Goal: Ask a question

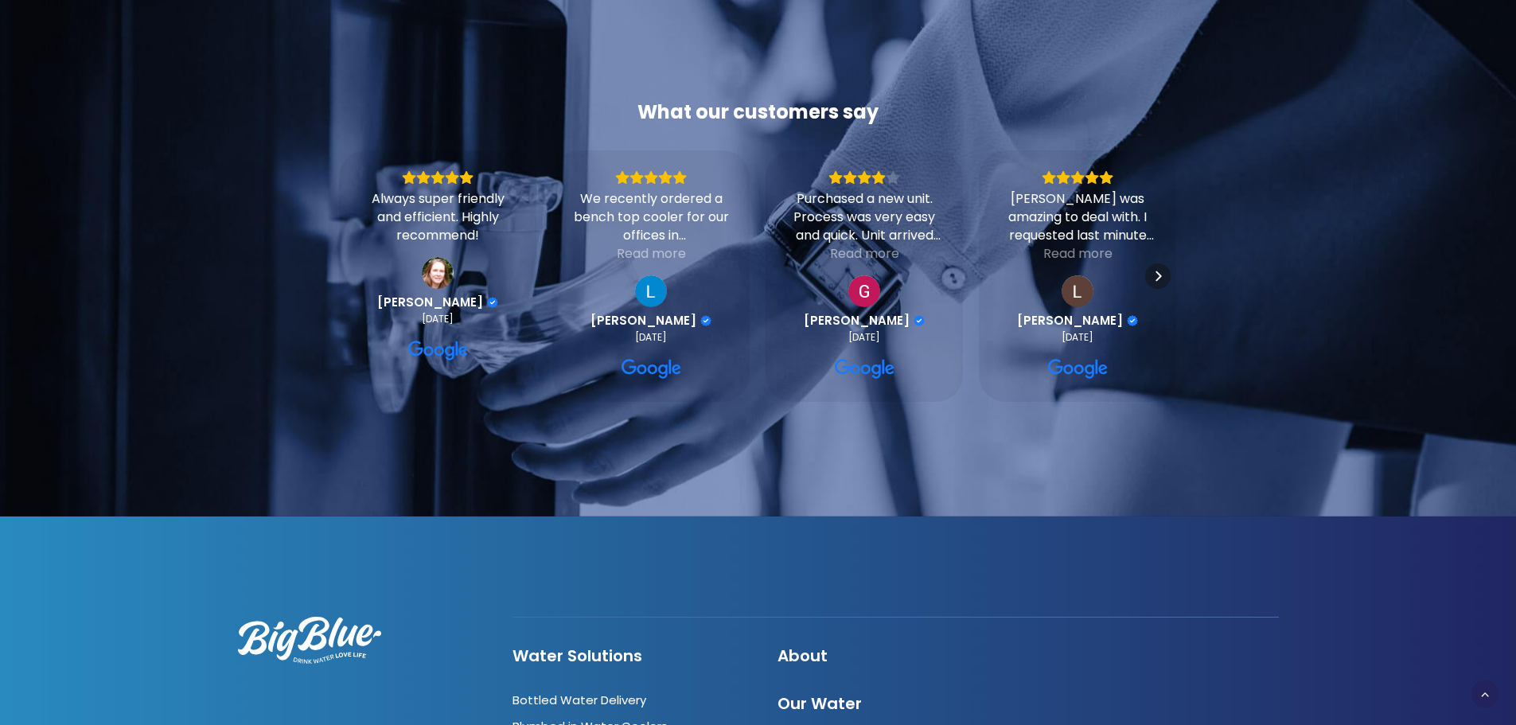
scroll to position [1976, 0]
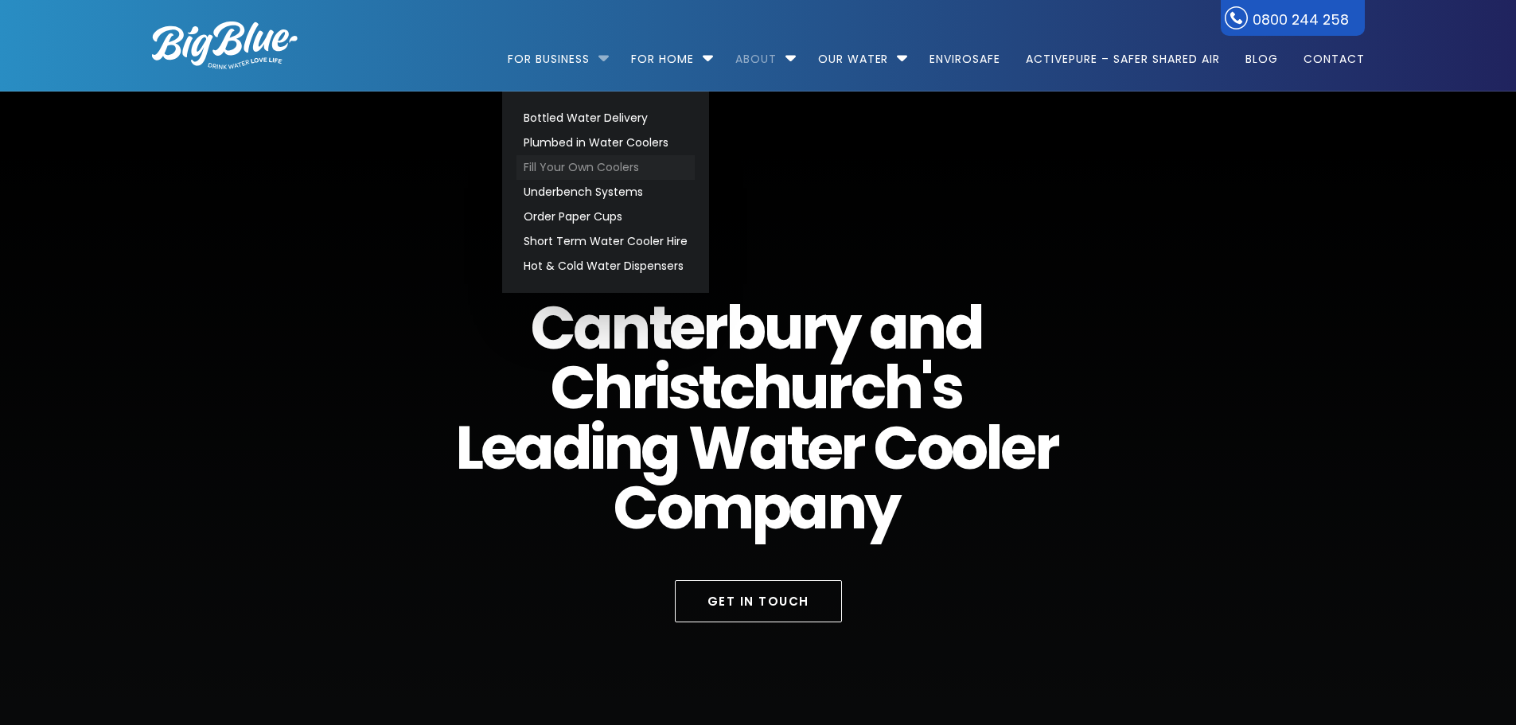
click at [591, 168] on link "Fill Your Own Coolers" at bounding box center [605, 167] width 178 height 25
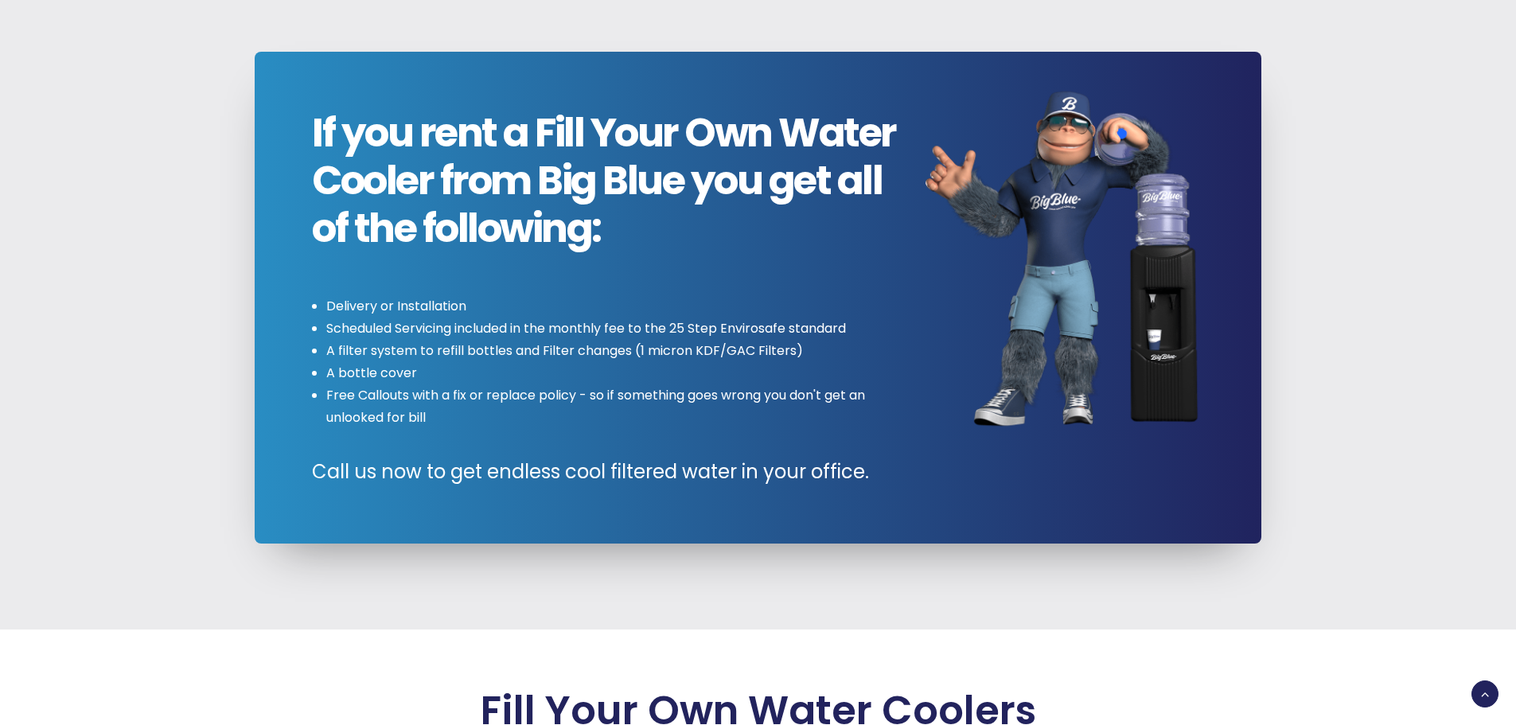
scroll to position [2307, 0]
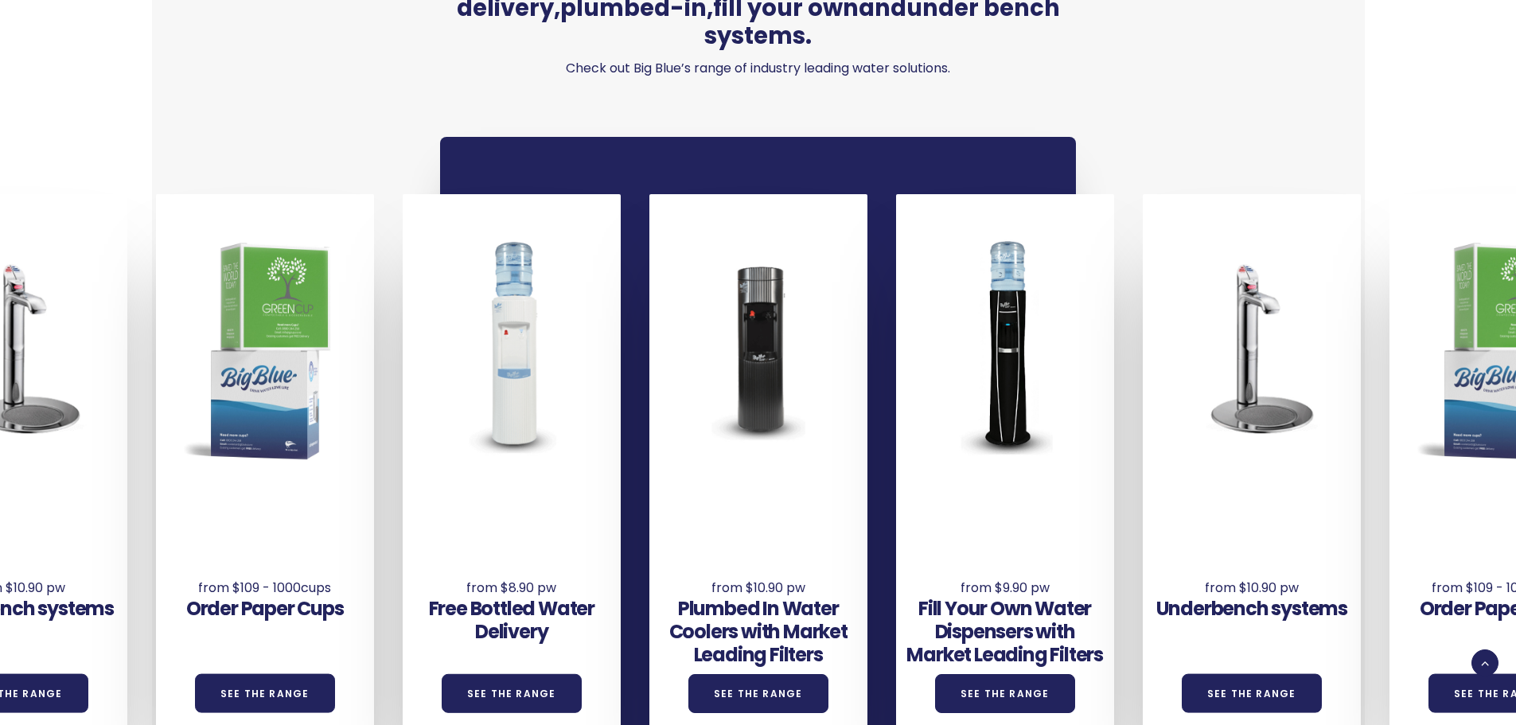
scroll to position [1114, 0]
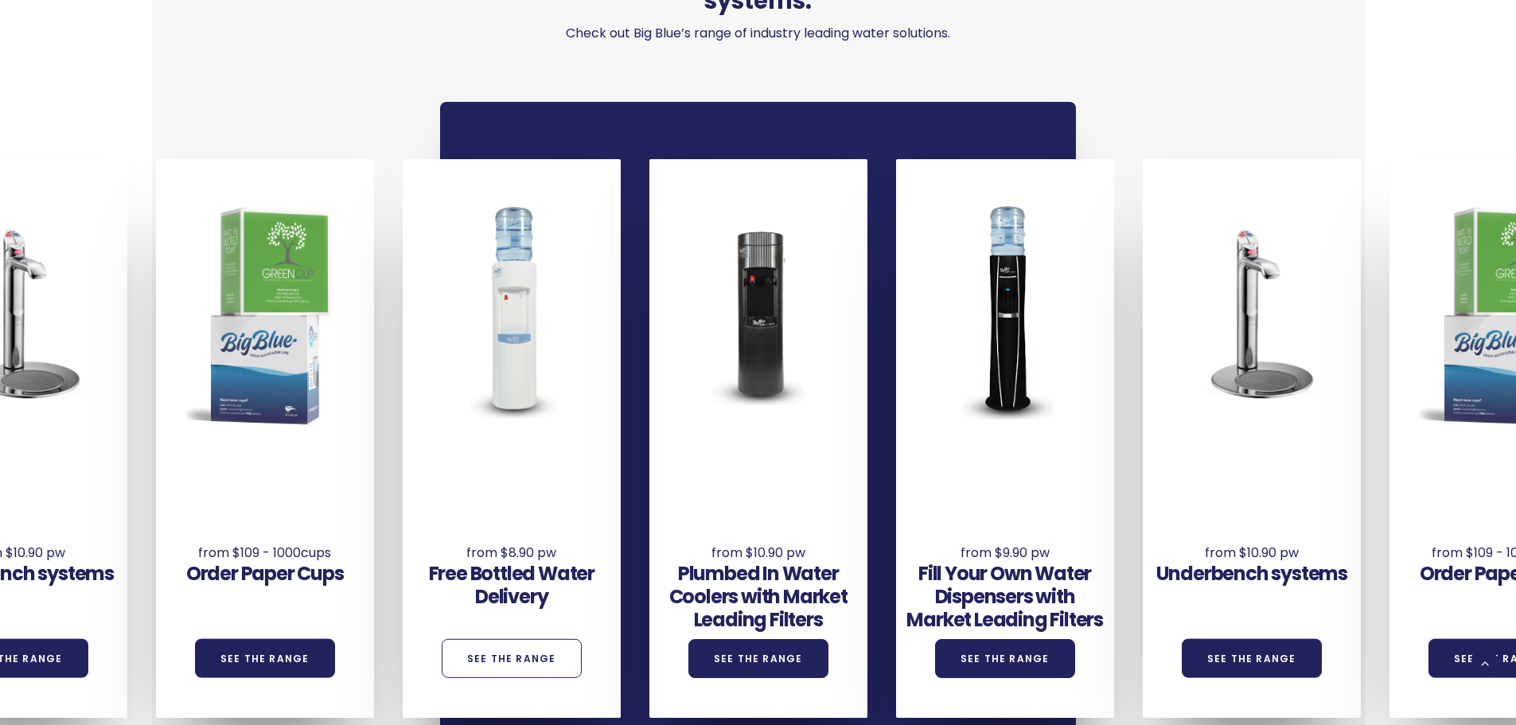
click at [516, 639] on link "See the Range" at bounding box center [512, 658] width 140 height 39
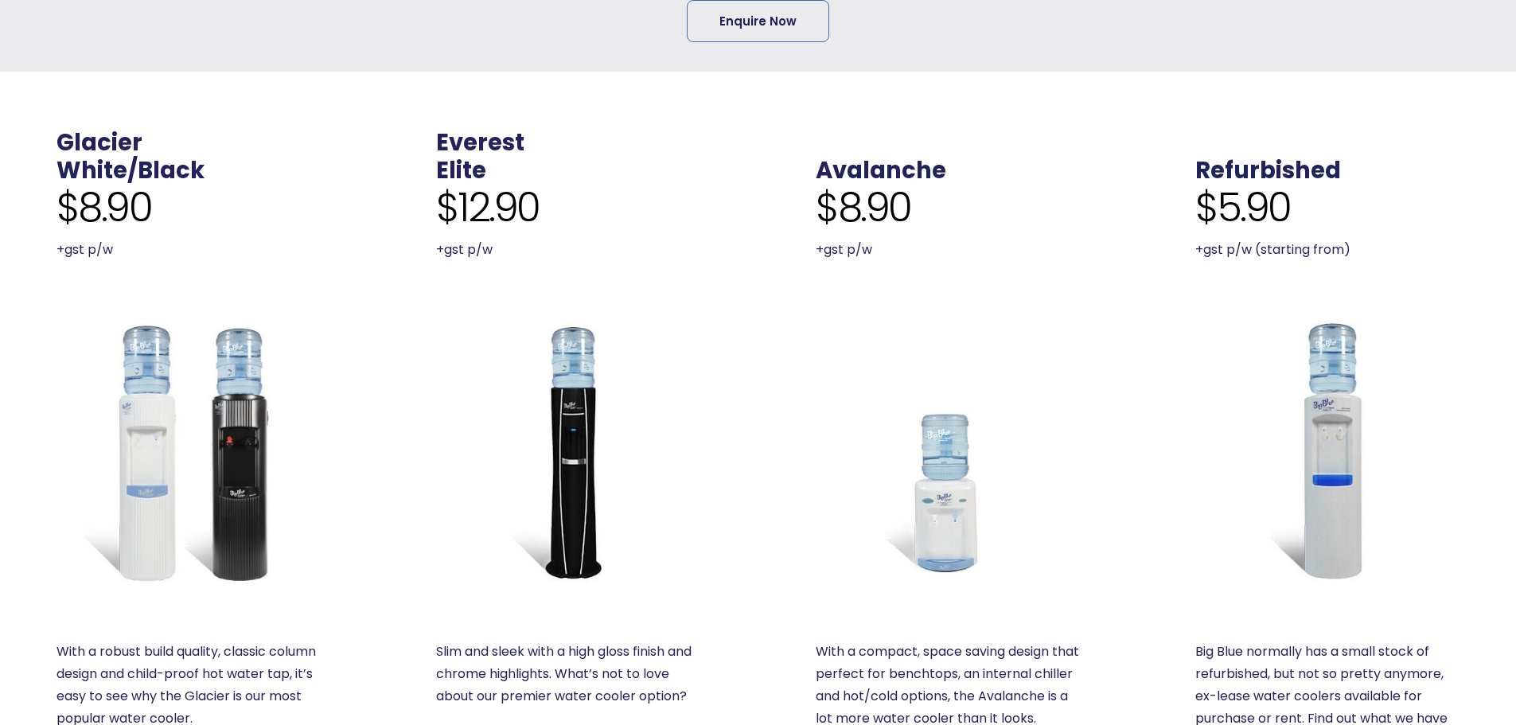
scroll to position [637, 0]
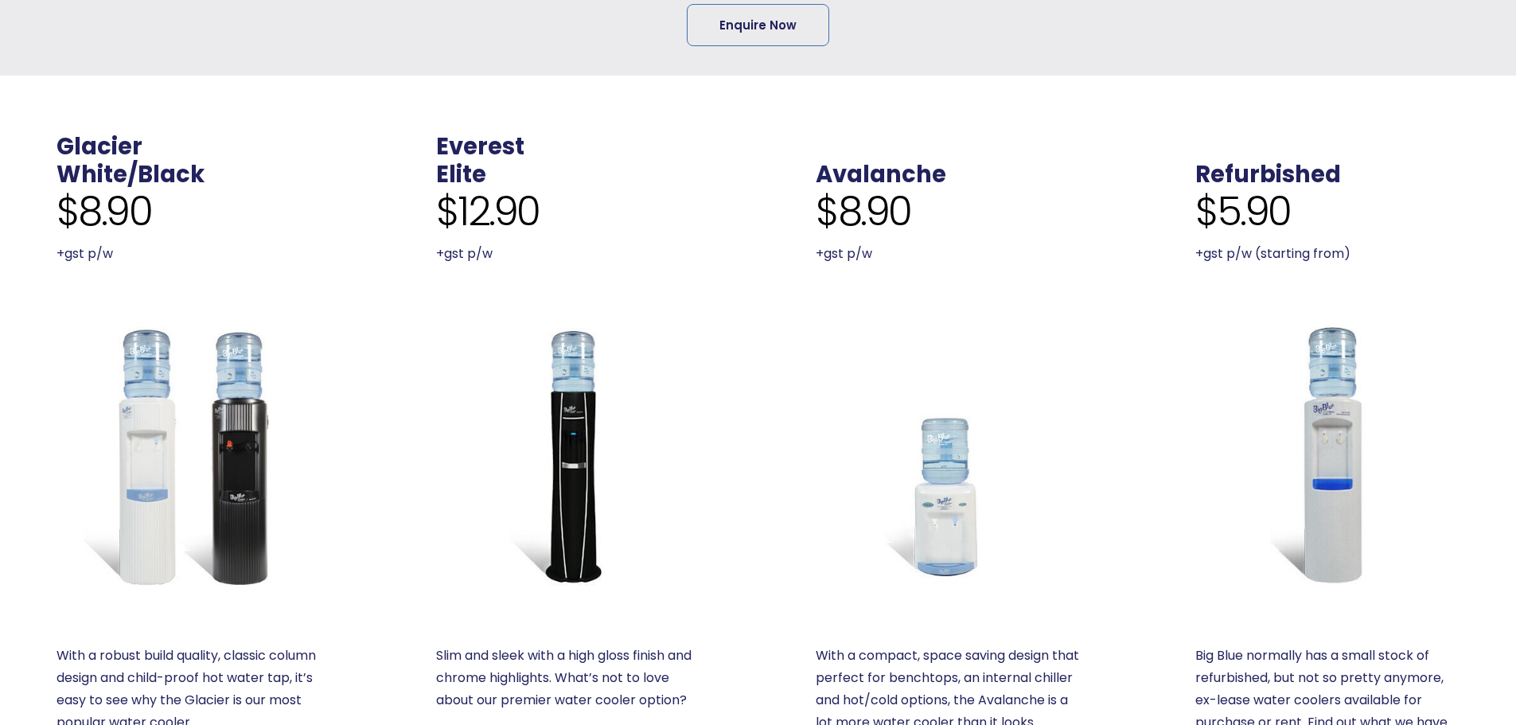
click at [922, 478] on img at bounding box center [948, 454] width 264 height 264
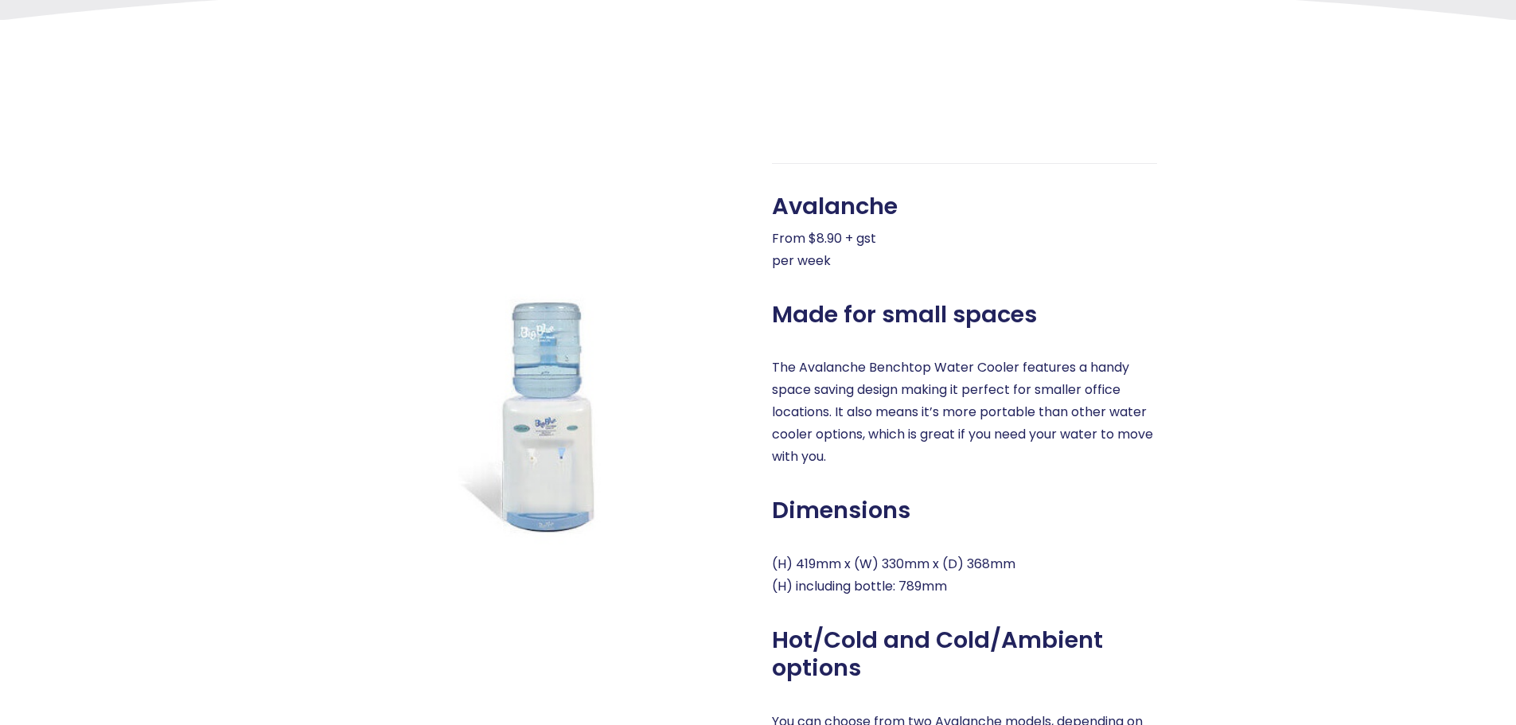
scroll to position [637, 0]
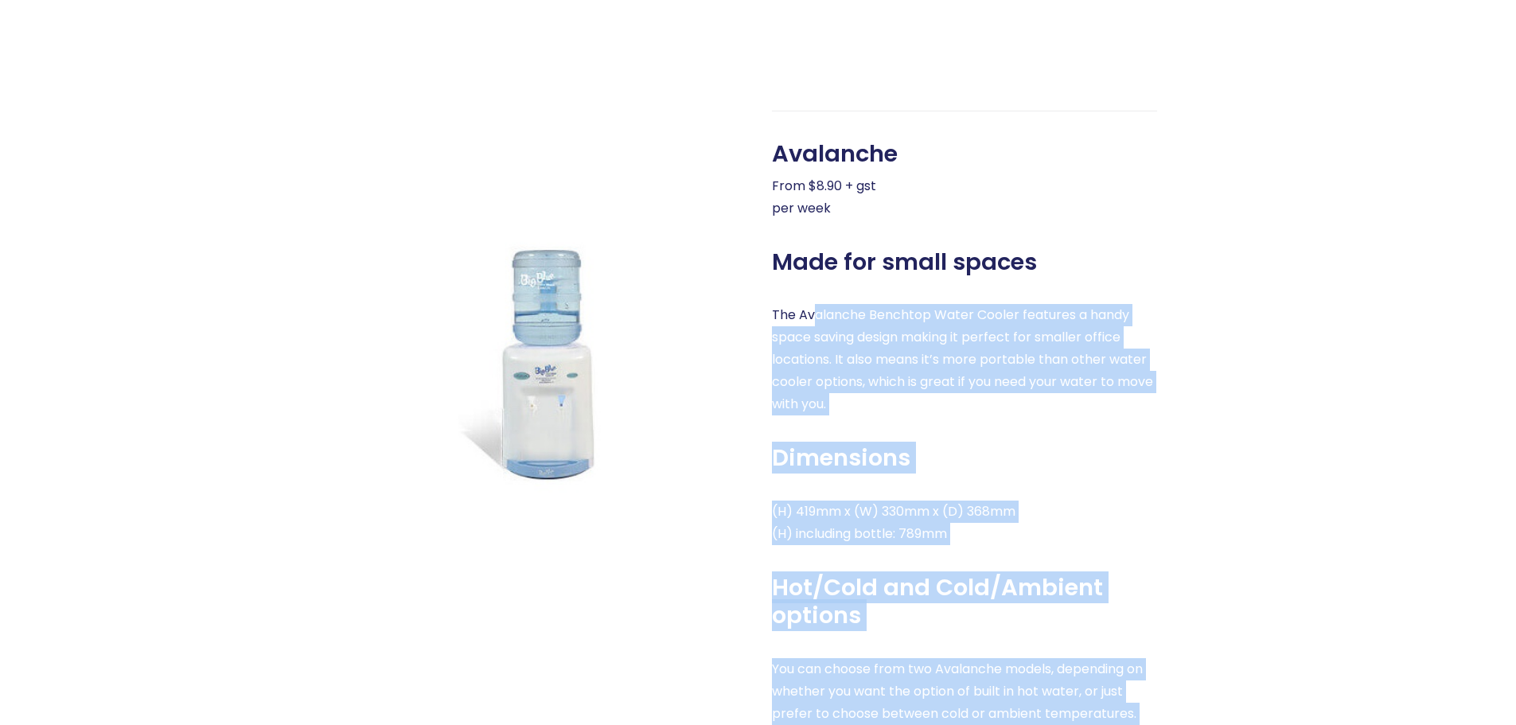
drag, startPoint x: 815, startPoint y: 319, endPoint x: 1254, endPoint y: 348, distance: 440.1
click at [1254, 348] on div "Avalanche From $8.90 + gst per week Made for small spaces The Avalanche Benchto…" at bounding box center [743, 494] width 1241 height 767
click at [962, 419] on div "Avalanche From $8.90 + gst per week Made for small spaces The Avalanche Benchto…" at bounding box center [964, 494] width 385 height 767
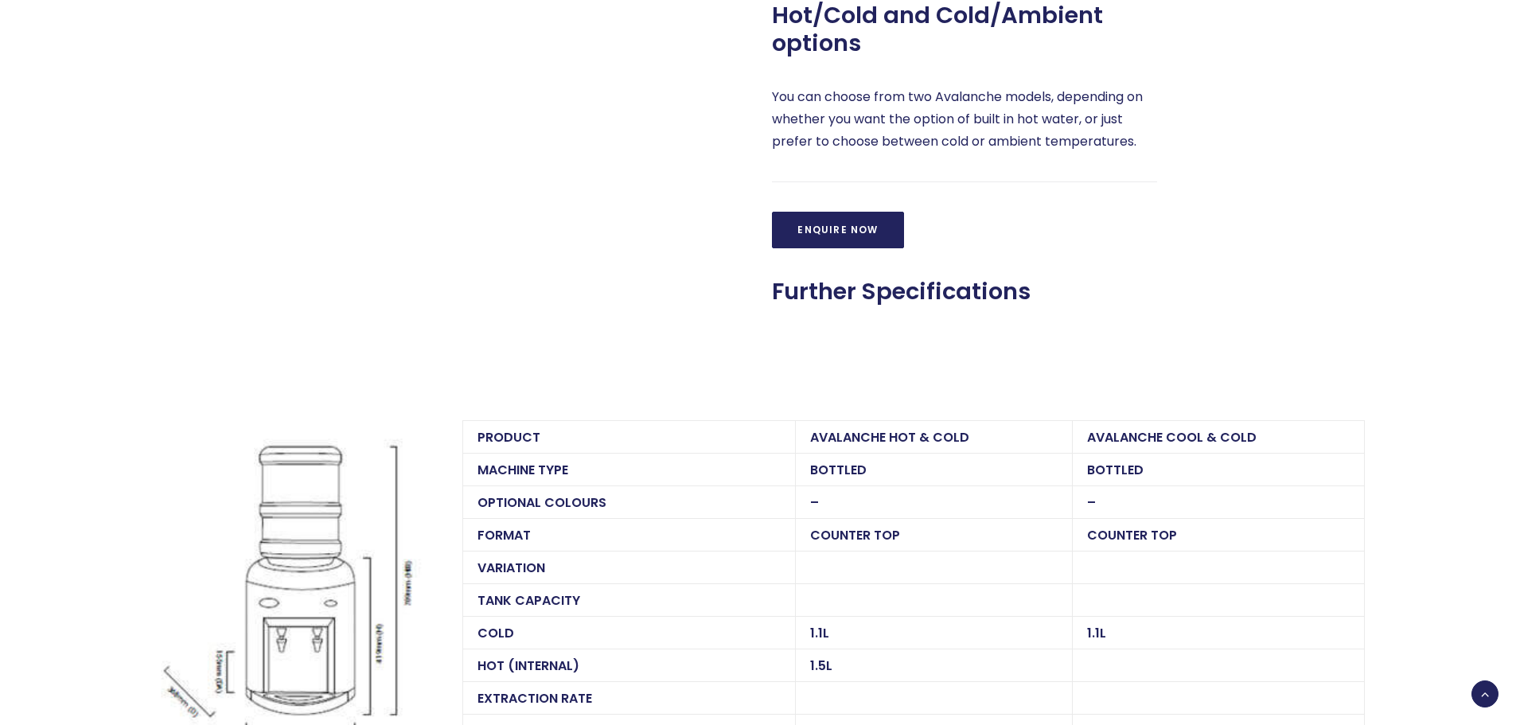
scroll to position [1353, 0]
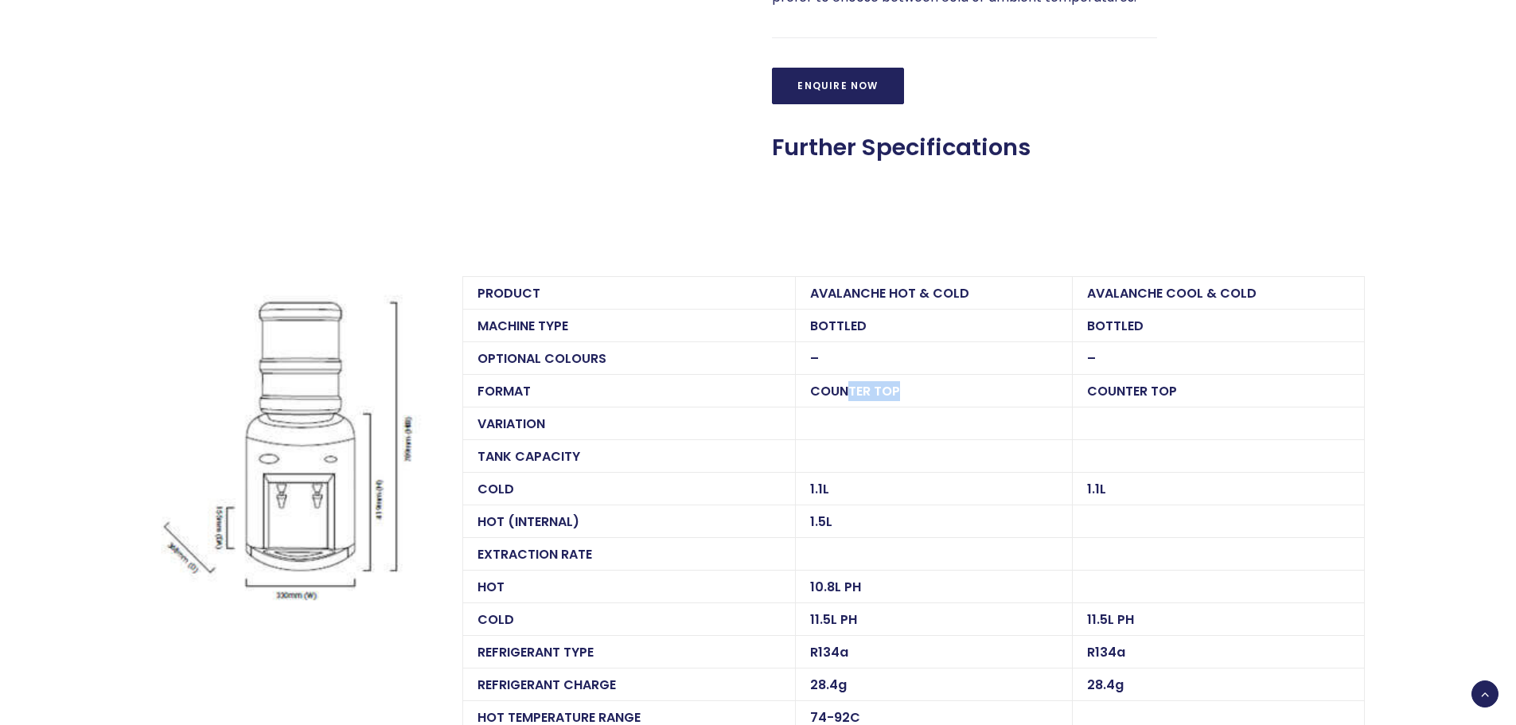
drag, startPoint x: 845, startPoint y: 385, endPoint x: 924, endPoint y: 384, distance: 78.8
click at [924, 384] on td "COUNTER TOP" at bounding box center [933, 390] width 277 height 33
click at [925, 403] on td "COUNTER TOP" at bounding box center [933, 390] width 277 height 33
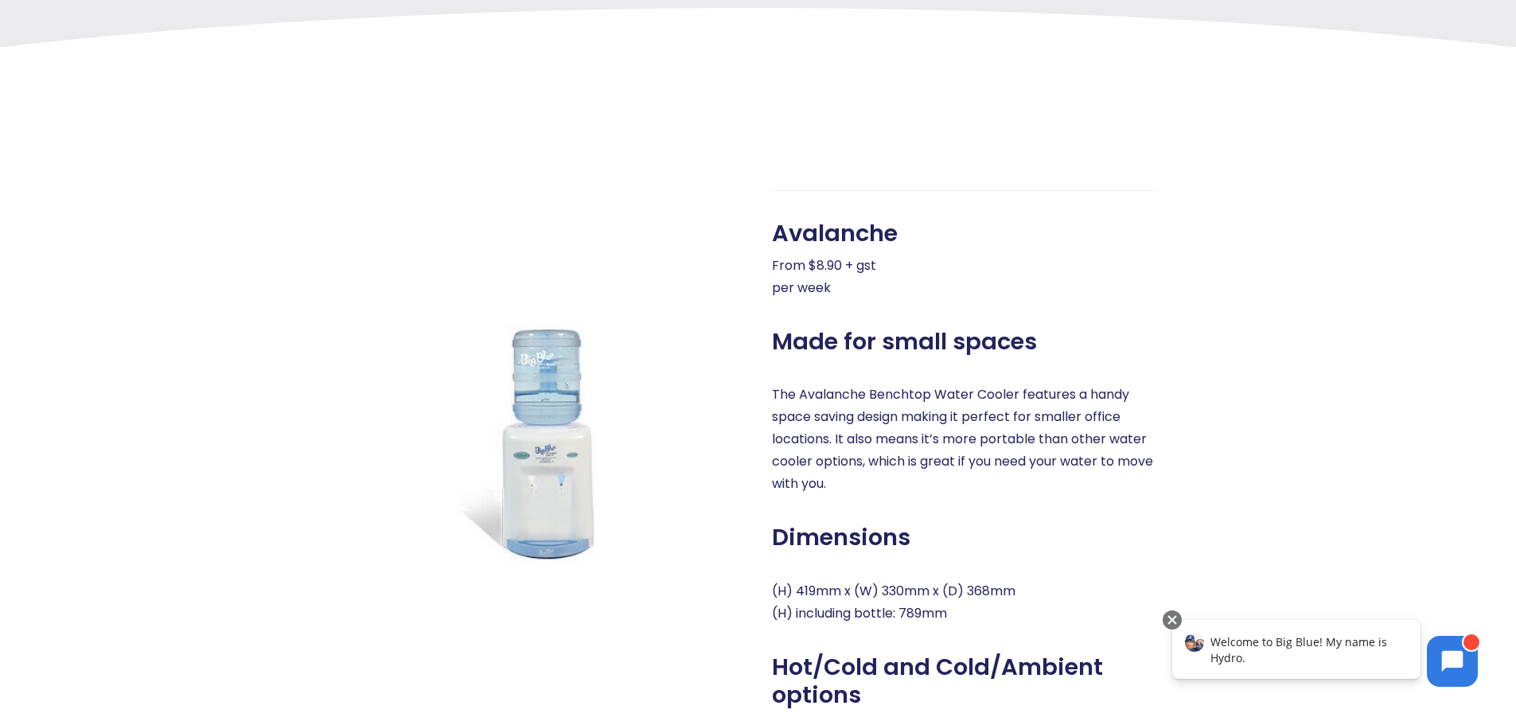
scroll to position [0, 0]
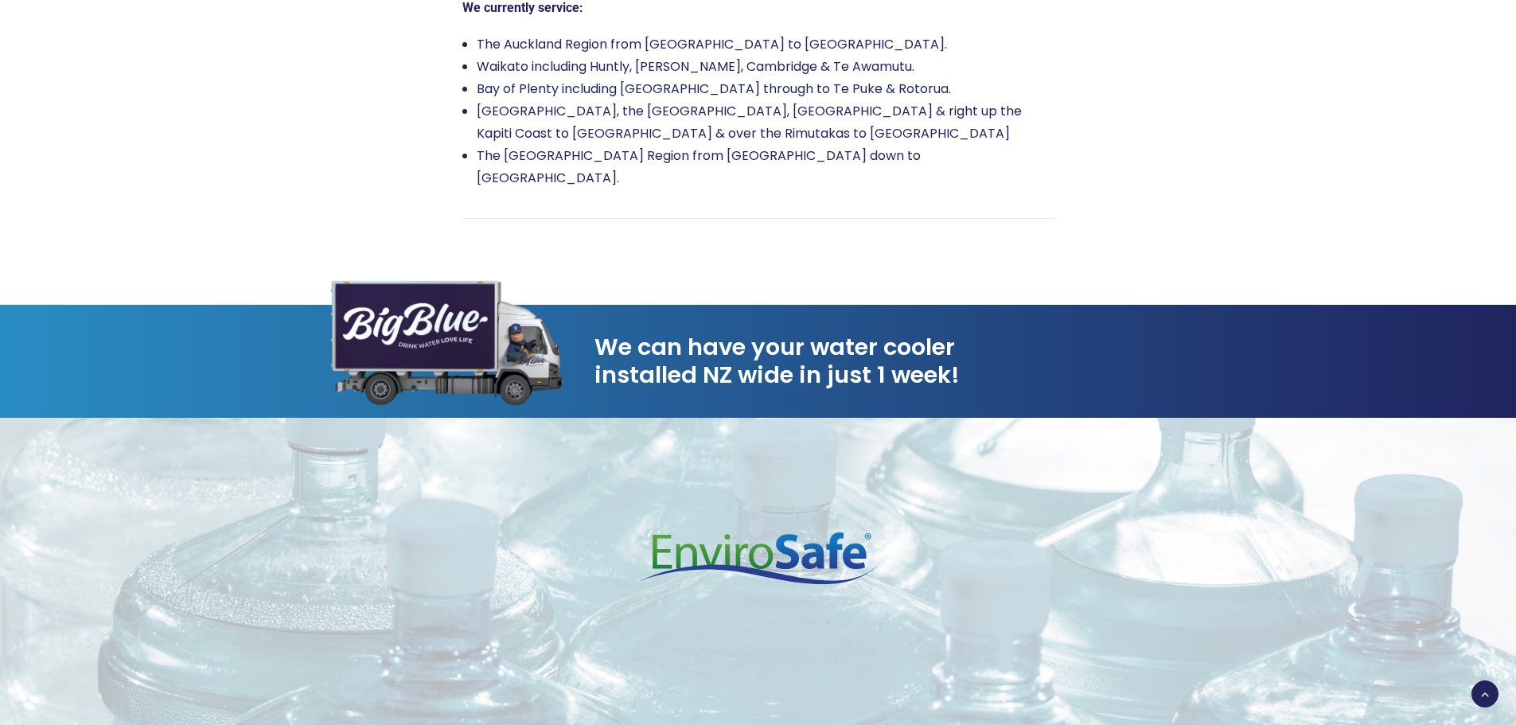
scroll to position [3421, 0]
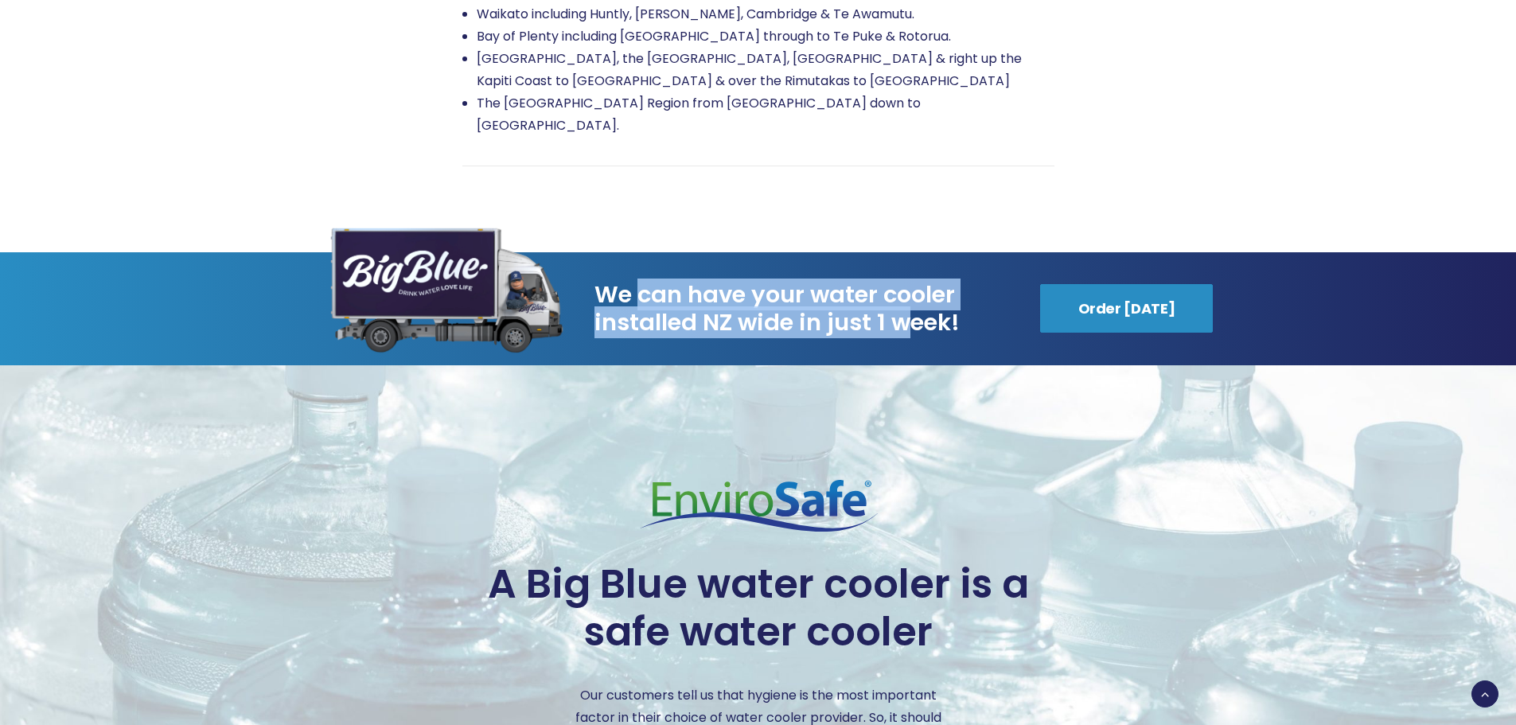
drag, startPoint x: 636, startPoint y: 272, endPoint x: 909, endPoint y: 315, distance: 276.3
click at [909, 315] on span "We can have your water cooler installed NZ wide in just 1 week!" at bounding box center [802, 309] width 417 height 56
click at [910, 310] on span "We can have your water cooler installed NZ wide in just 1 week!" at bounding box center [802, 309] width 417 height 56
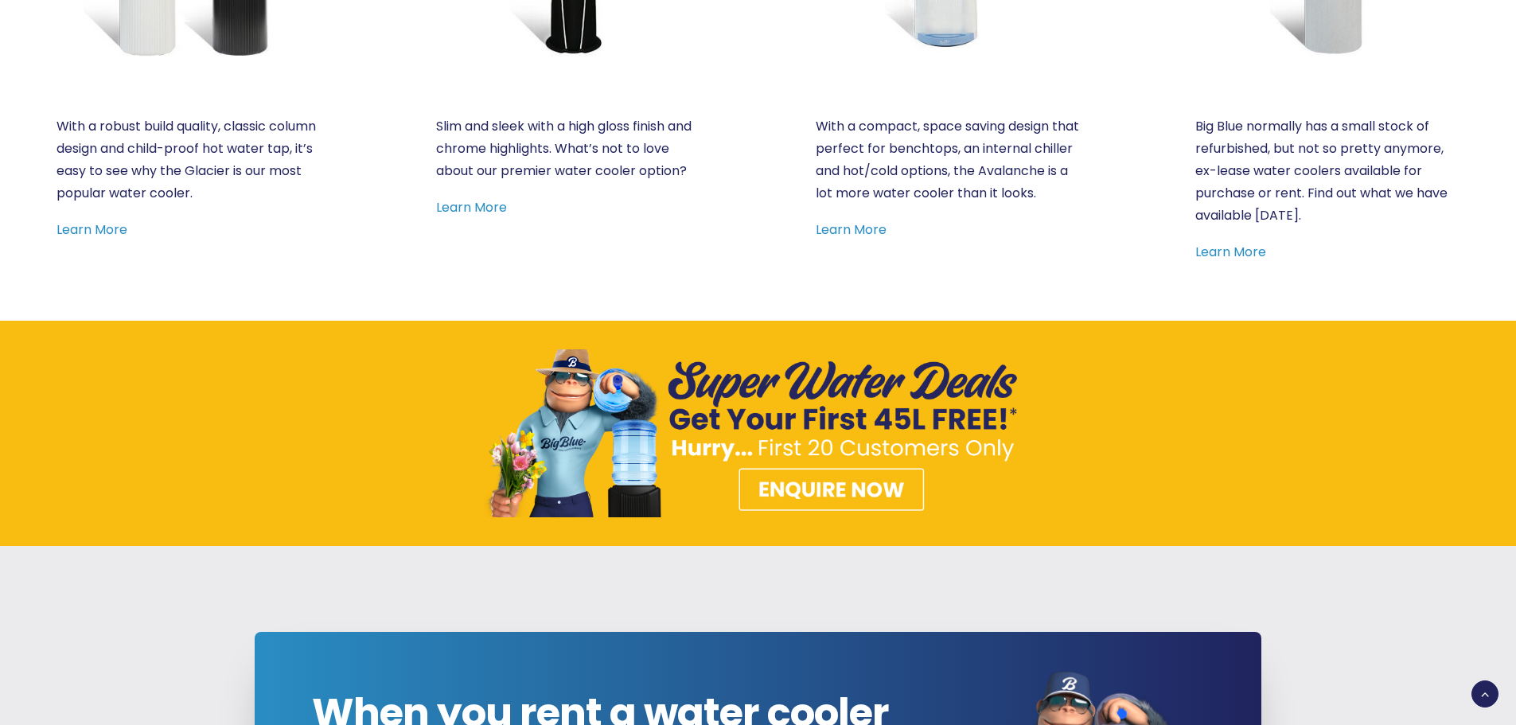
scroll to position [1114, 0]
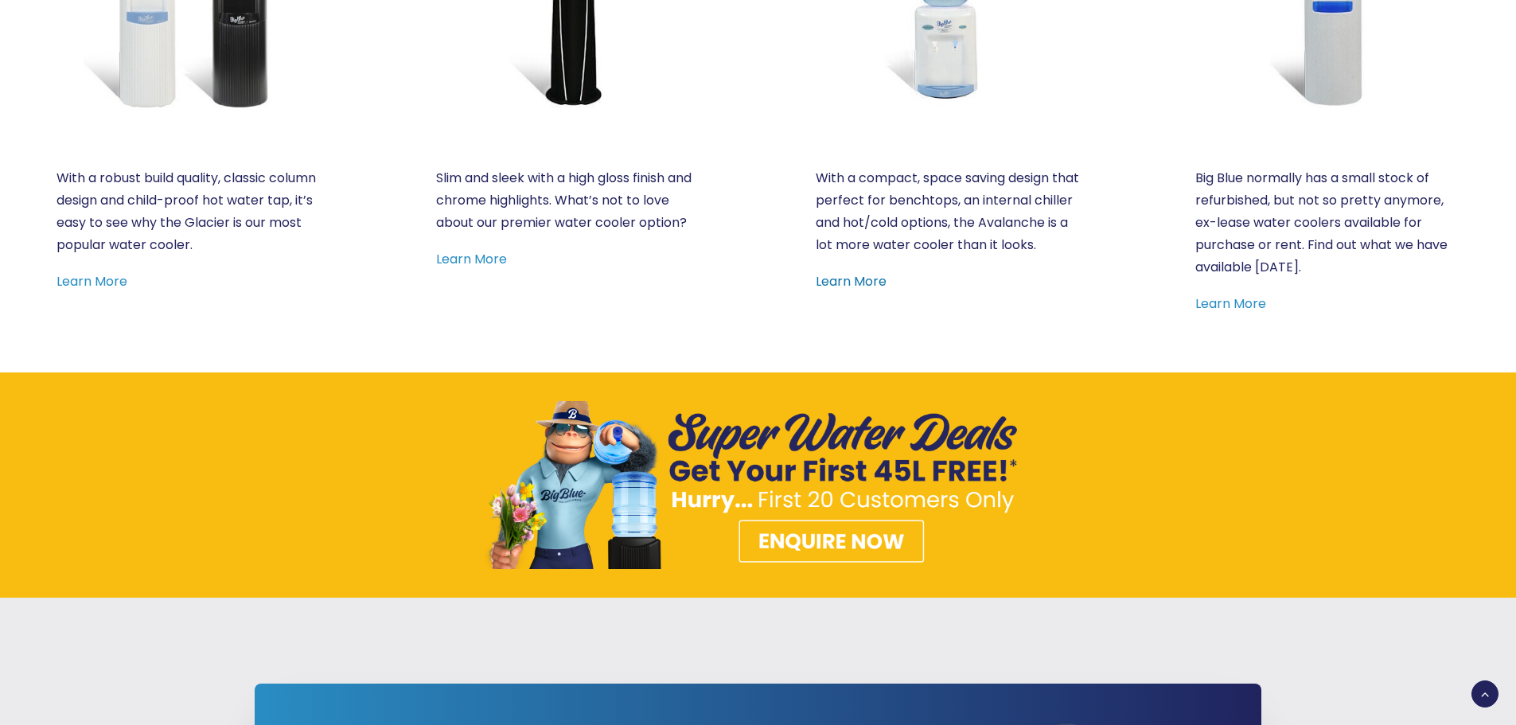
click at [849, 290] on link "Learn More" at bounding box center [851, 281] width 71 height 18
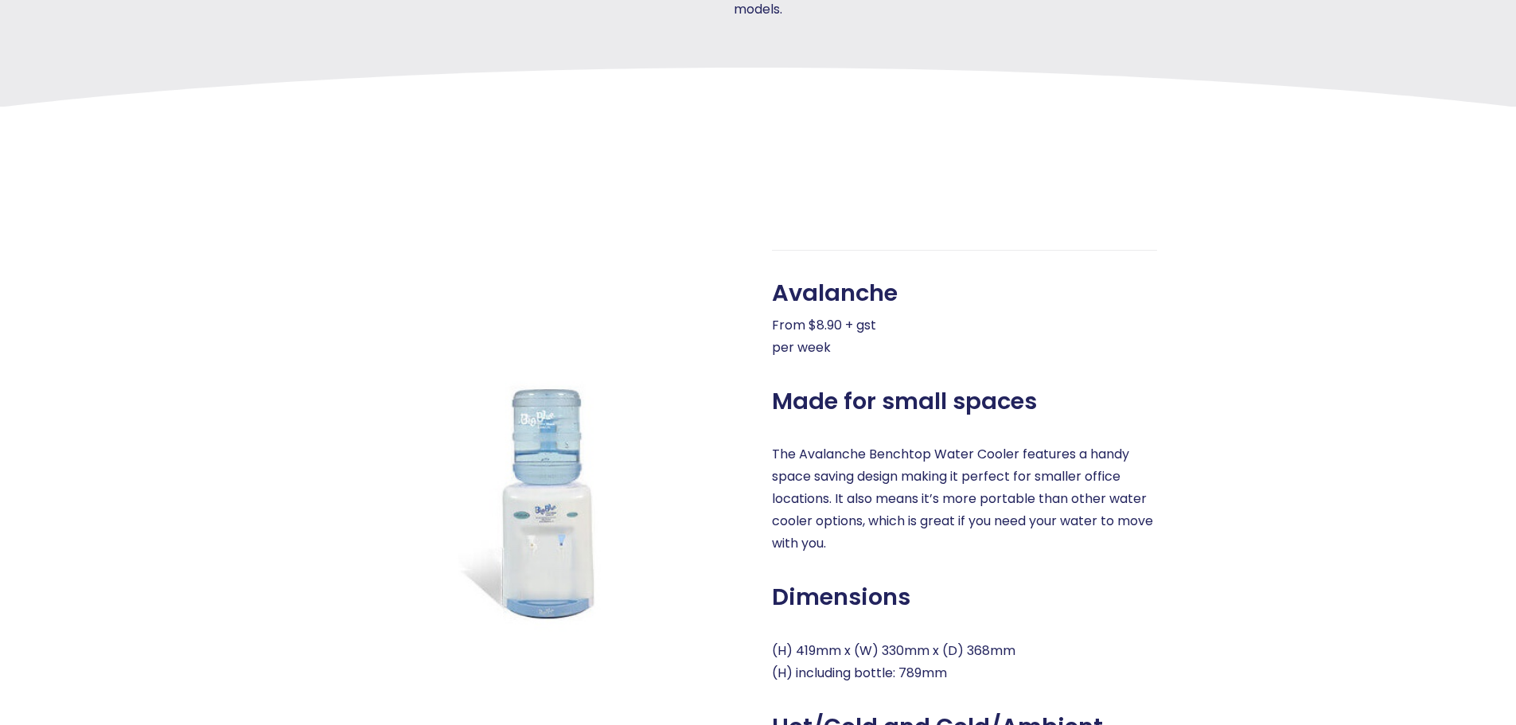
scroll to position [796, 0]
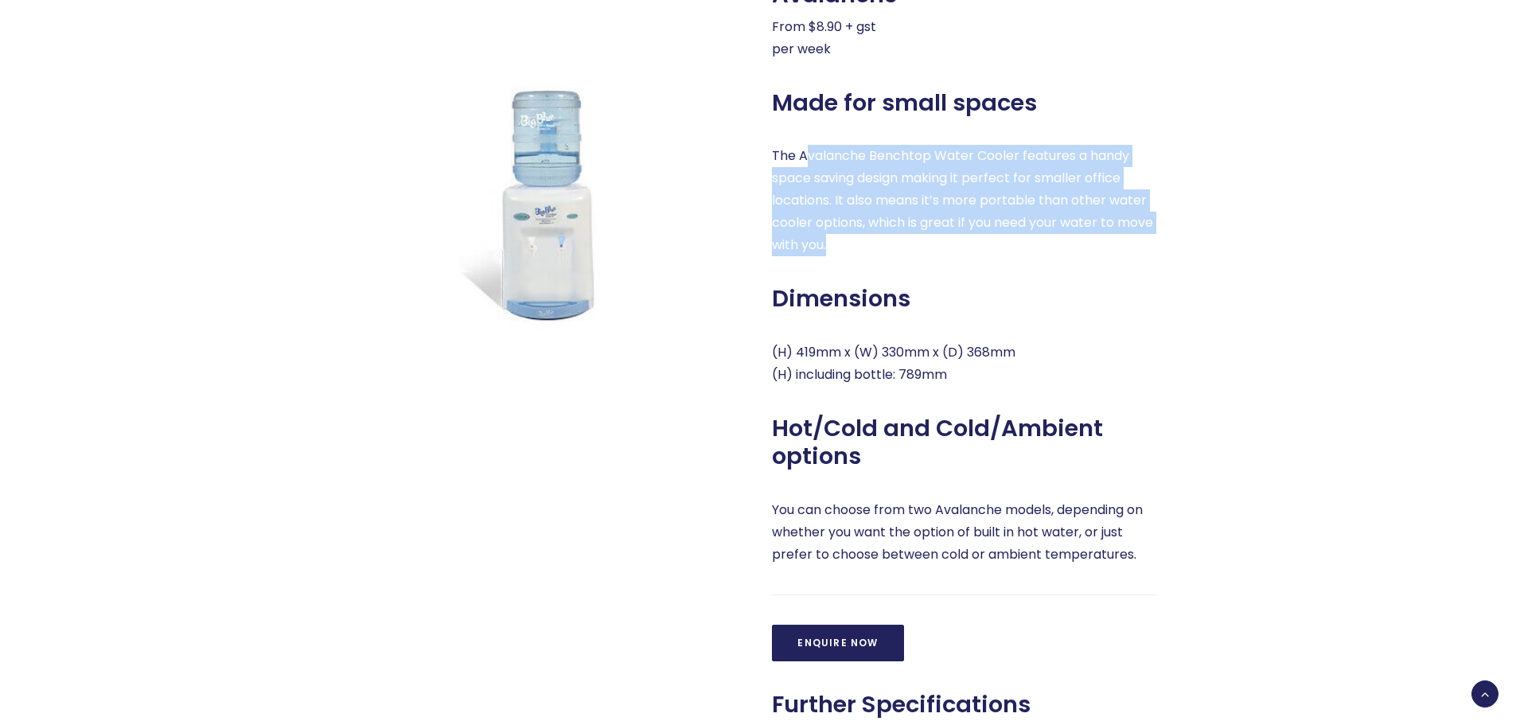
drag, startPoint x: 813, startPoint y: 151, endPoint x: 1030, endPoint y: 239, distance: 234.5
click at [1030, 239] on p "The Avalanche Benchtop Water Cooler features a handy space saving design making…" at bounding box center [964, 200] width 385 height 111
click at [1029, 247] on p "The Avalanche Benchtop Water Cooler features a handy space saving design making…" at bounding box center [964, 200] width 385 height 111
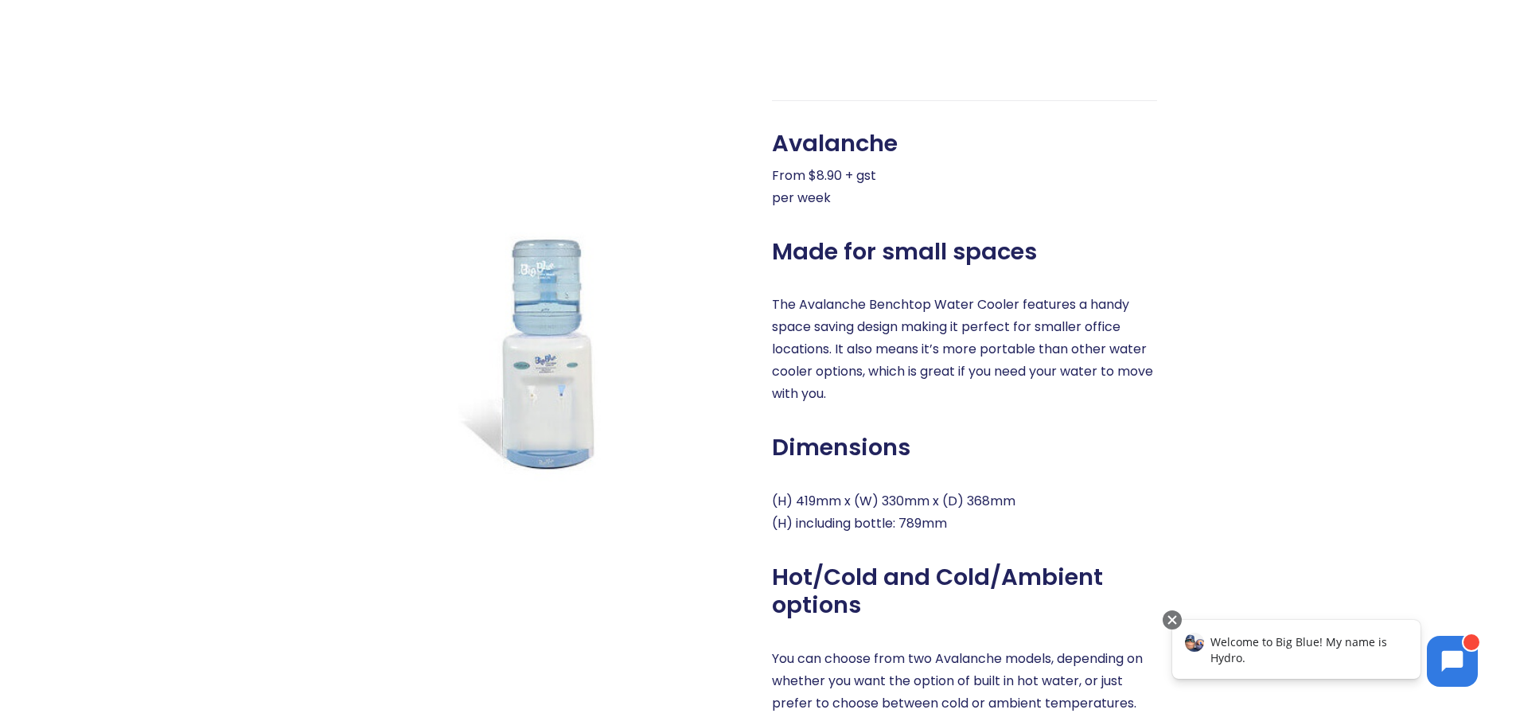
scroll to position [637, 0]
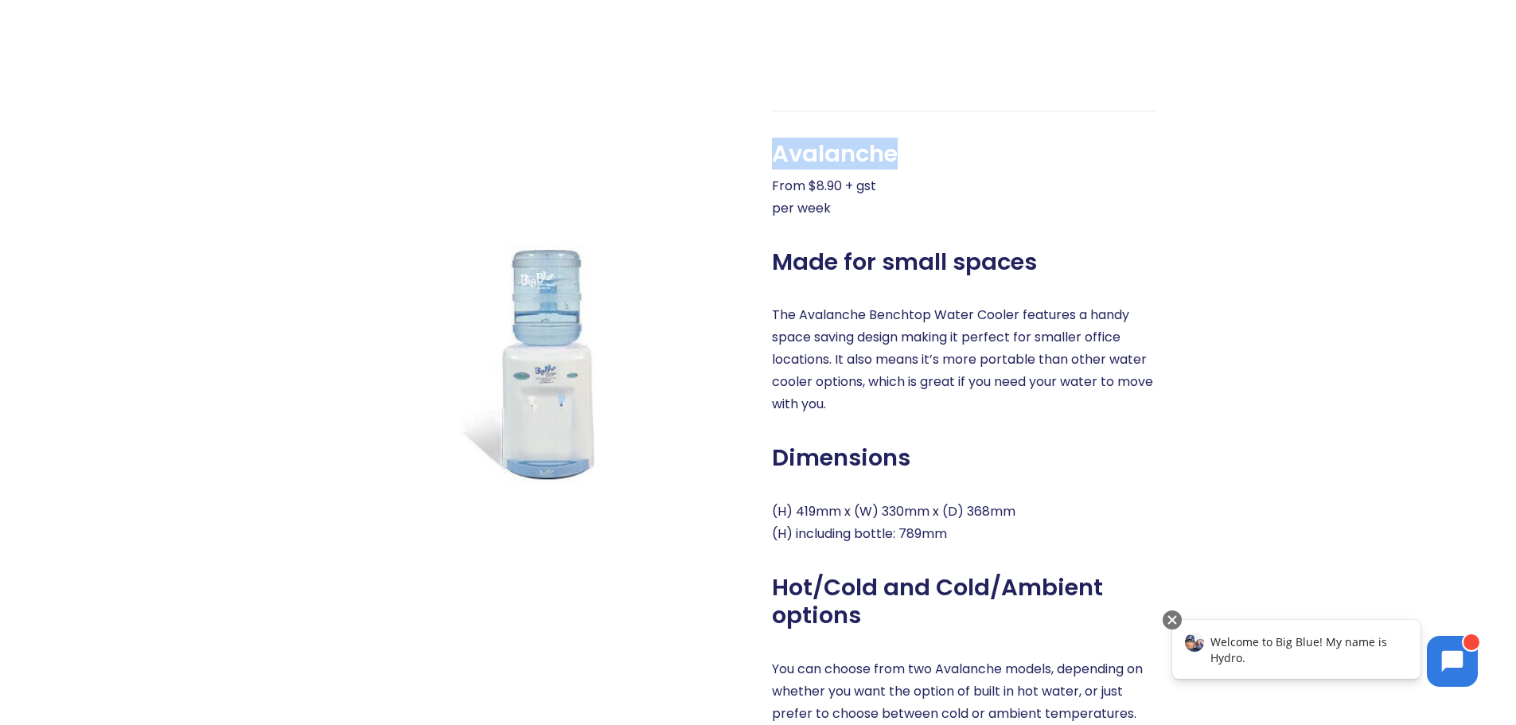
drag, startPoint x: 770, startPoint y: 152, endPoint x: 931, endPoint y: 154, distance: 160.7
click at [931, 154] on div "Avalanche From $8.90 + gst per week Made for small spaces The Avalanche Benchto…" at bounding box center [950, 494] width 414 height 767
copy div "Avalanche"
click at [1297, 637] on span "Welcome to Big Blue! My name is Hydro." at bounding box center [1298, 649] width 177 height 31
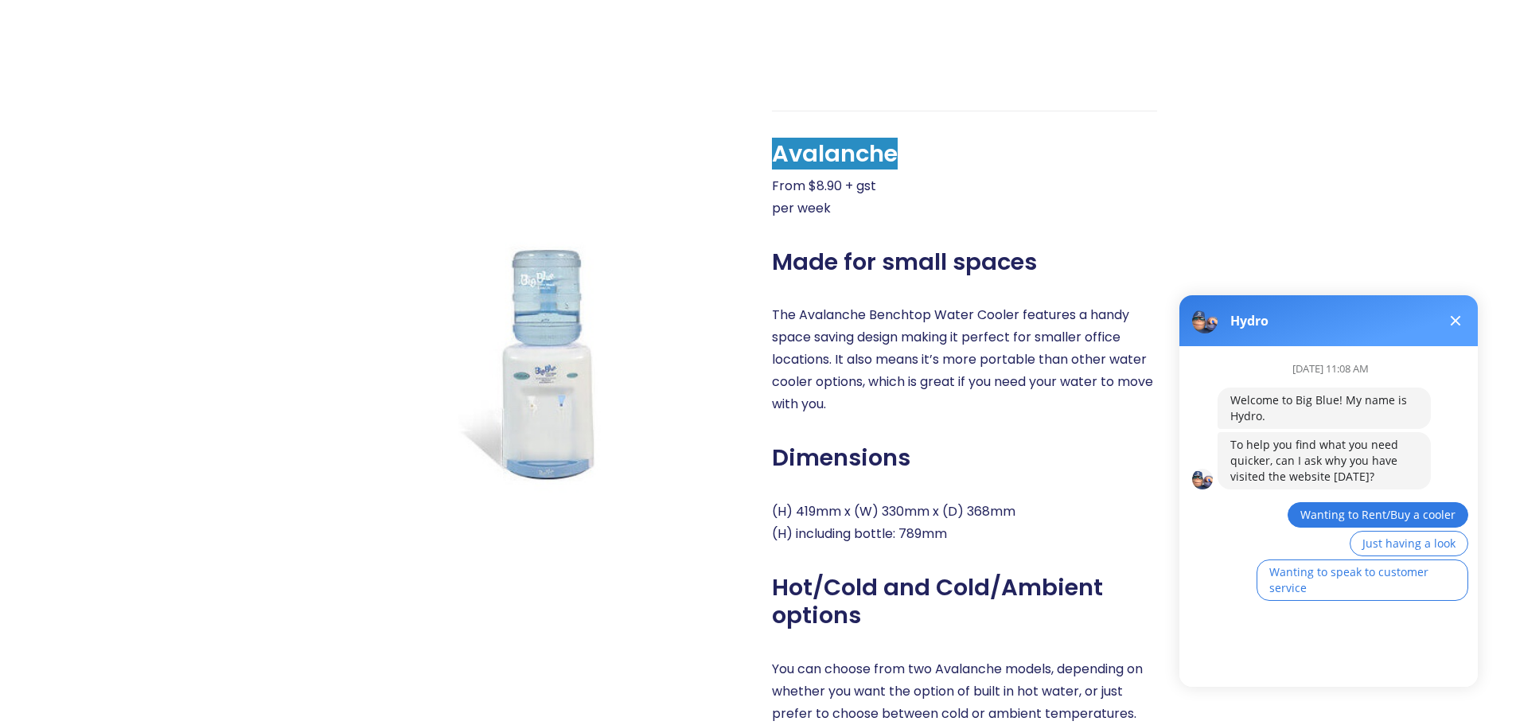
click at [1361, 511] on span "Wanting to Rent/Buy a cooler" at bounding box center [1377, 514] width 155 height 15
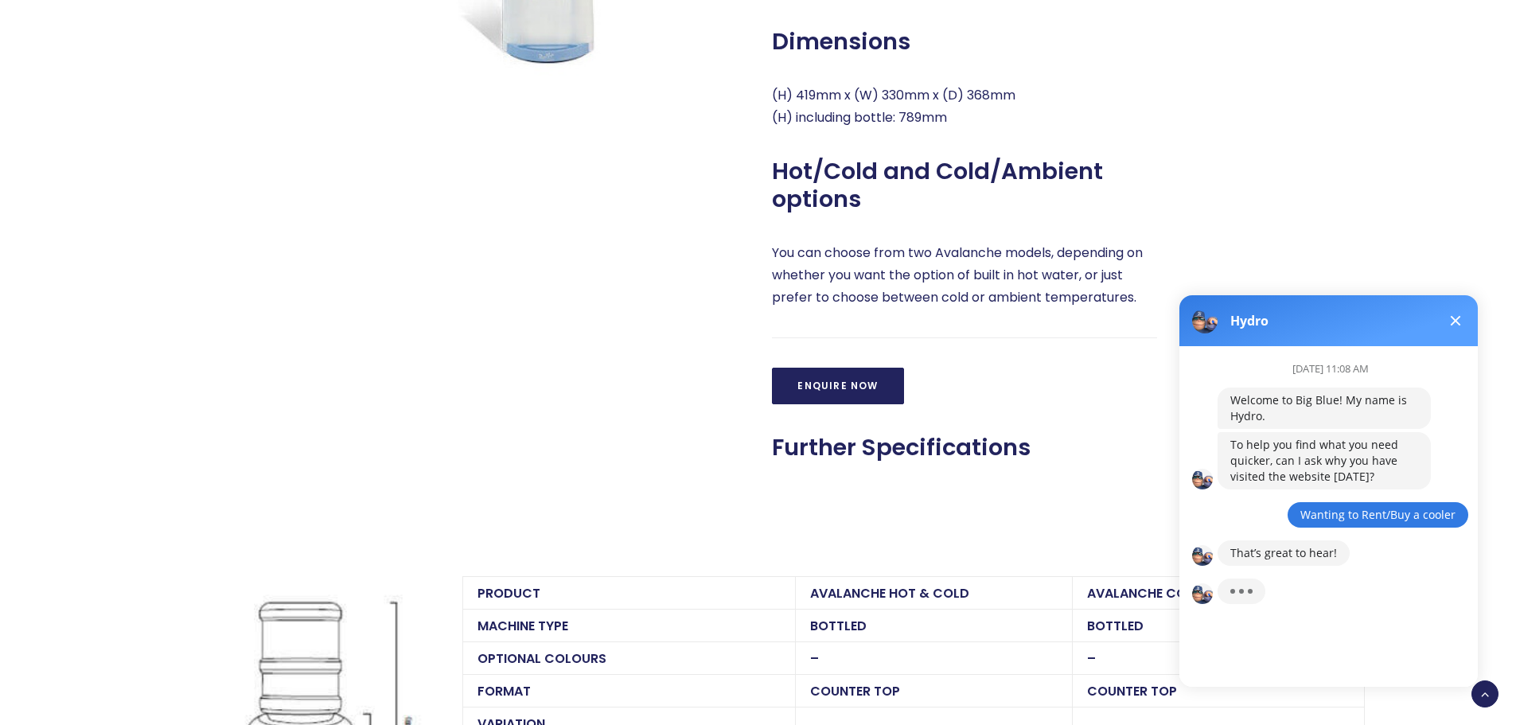
scroll to position [1114, 0]
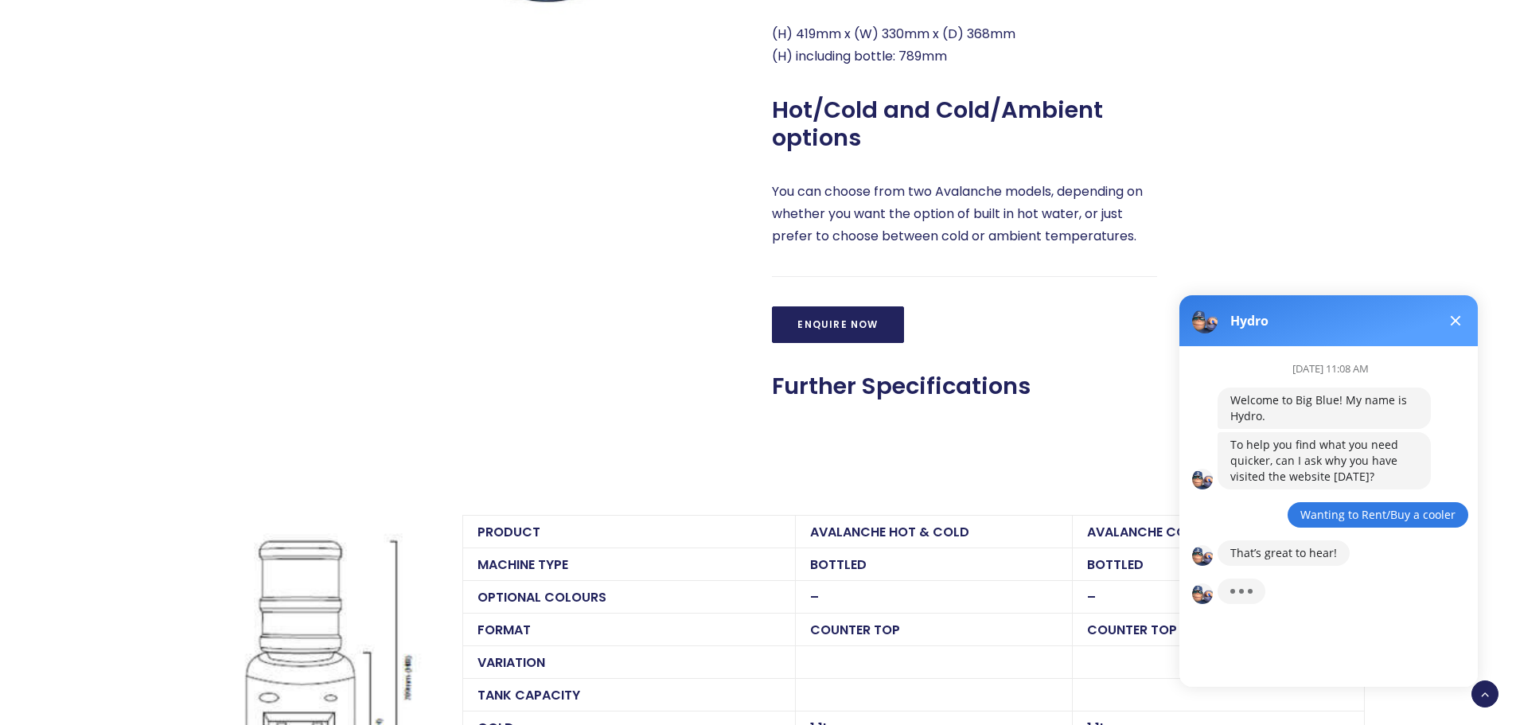
click at [1271, 638] on div "September 11th at 11:08 AM Welcome to Big Blue! My name is Hydro. To help you f…" at bounding box center [1335, 510] width 312 height 328
click at [1259, 674] on div at bounding box center [1328, 680] width 298 height 13
type textarea "j"
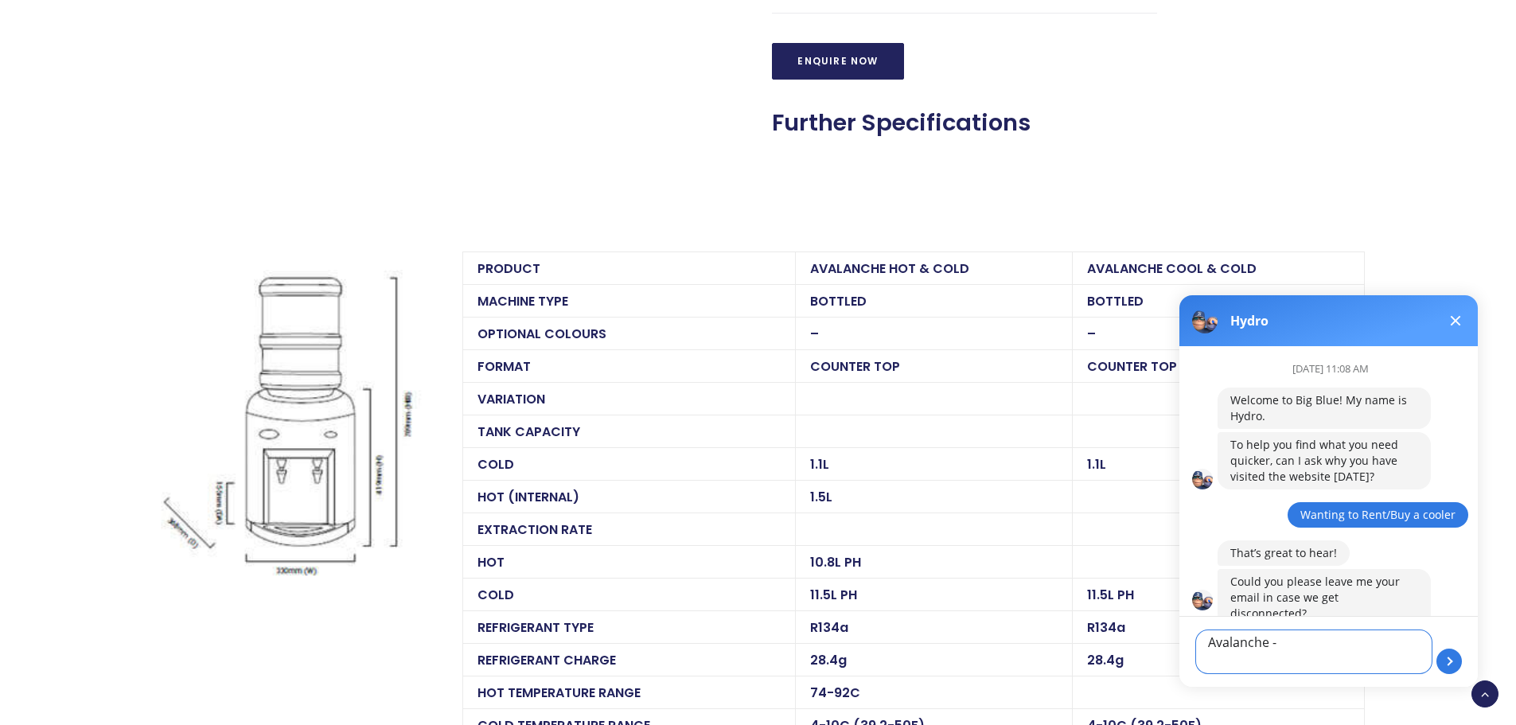
scroll to position [1432, 0]
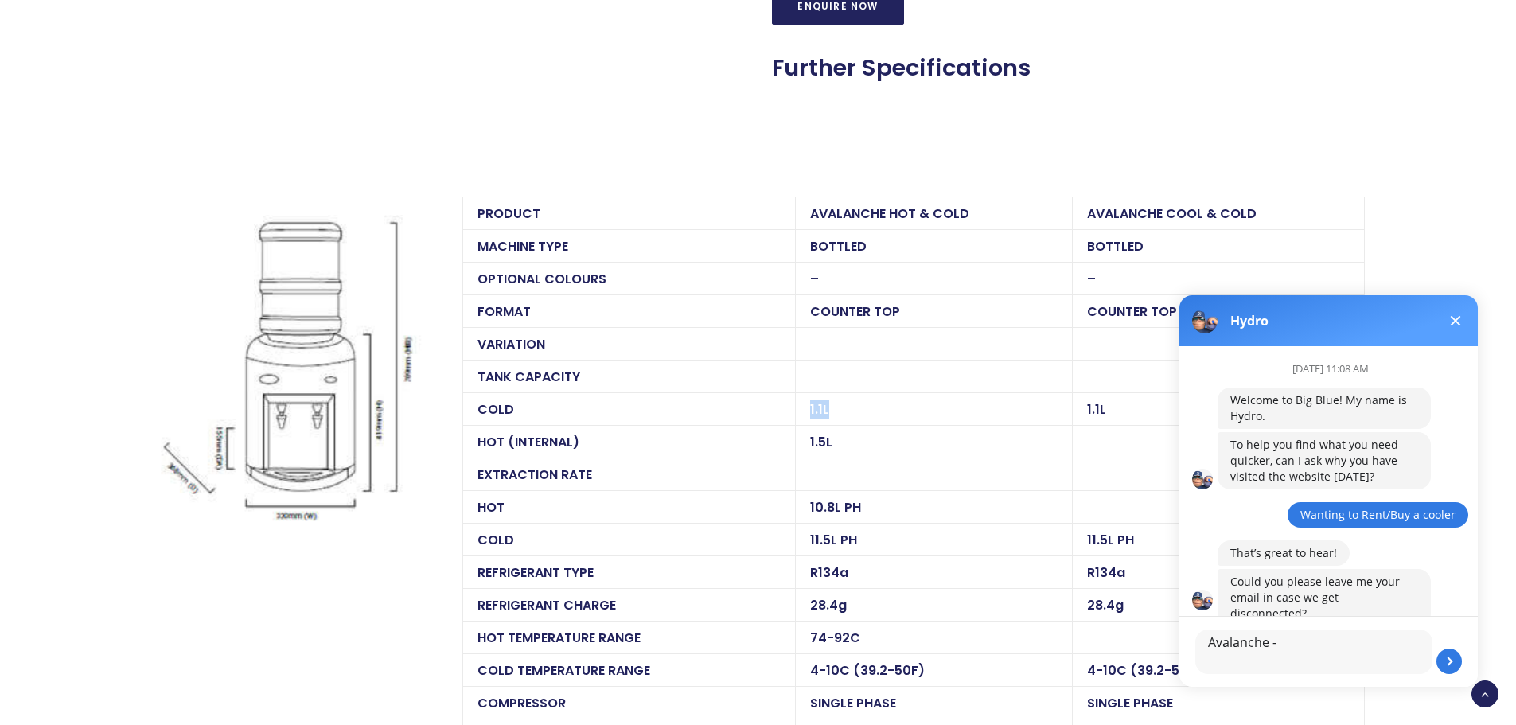
drag, startPoint x: 837, startPoint y: 414, endPoint x: 789, endPoint y: 409, distance: 48.8
click at [789, 409] on tr "COLD 1.1L 1.1L" at bounding box center [912, 408] width 901 height 33
click at [851, 412] on td "1.1L" at bounding box center [933, 408] width 277 height 33
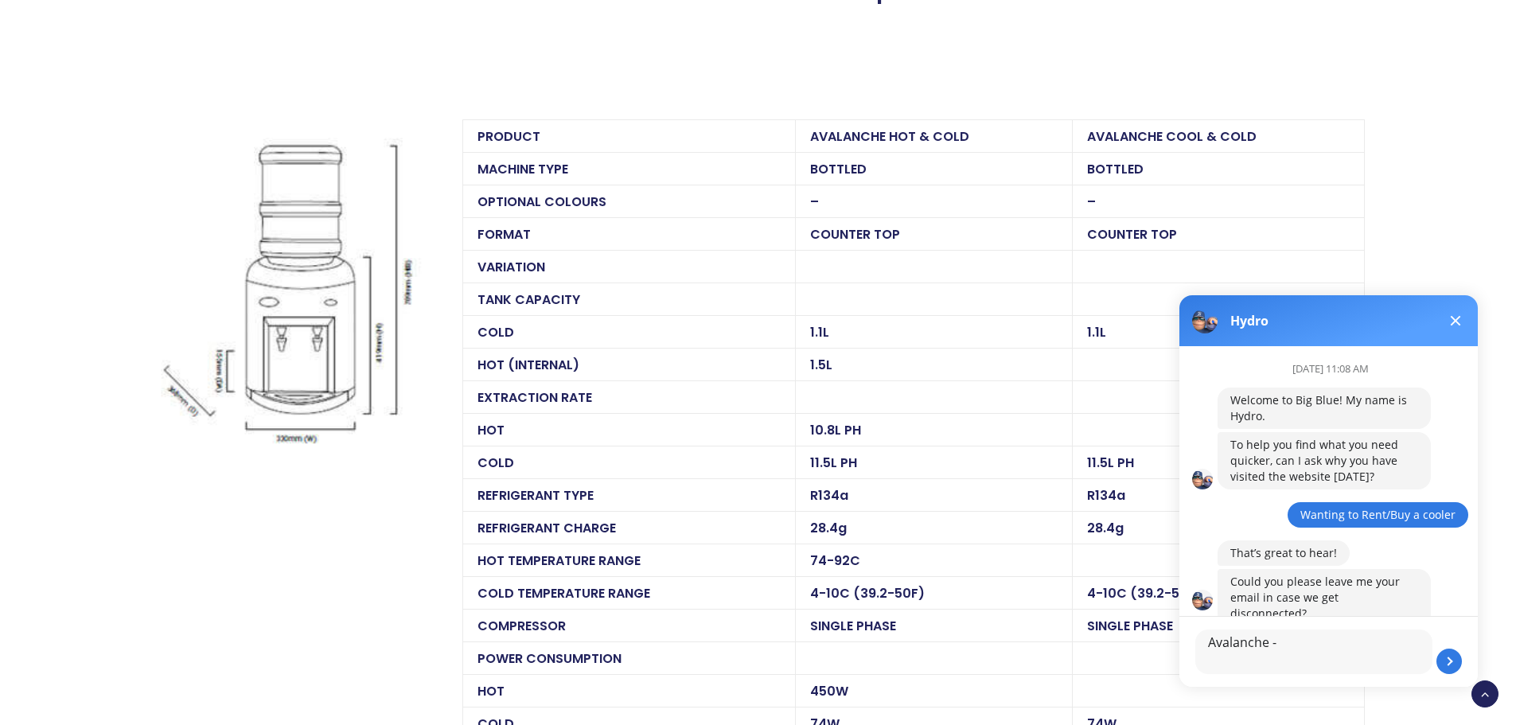
scroll to position [1512, 0]
click at [1322, 657] on textarea "Avalanche -" at bounding box center [1313, 651] width 237 height 45
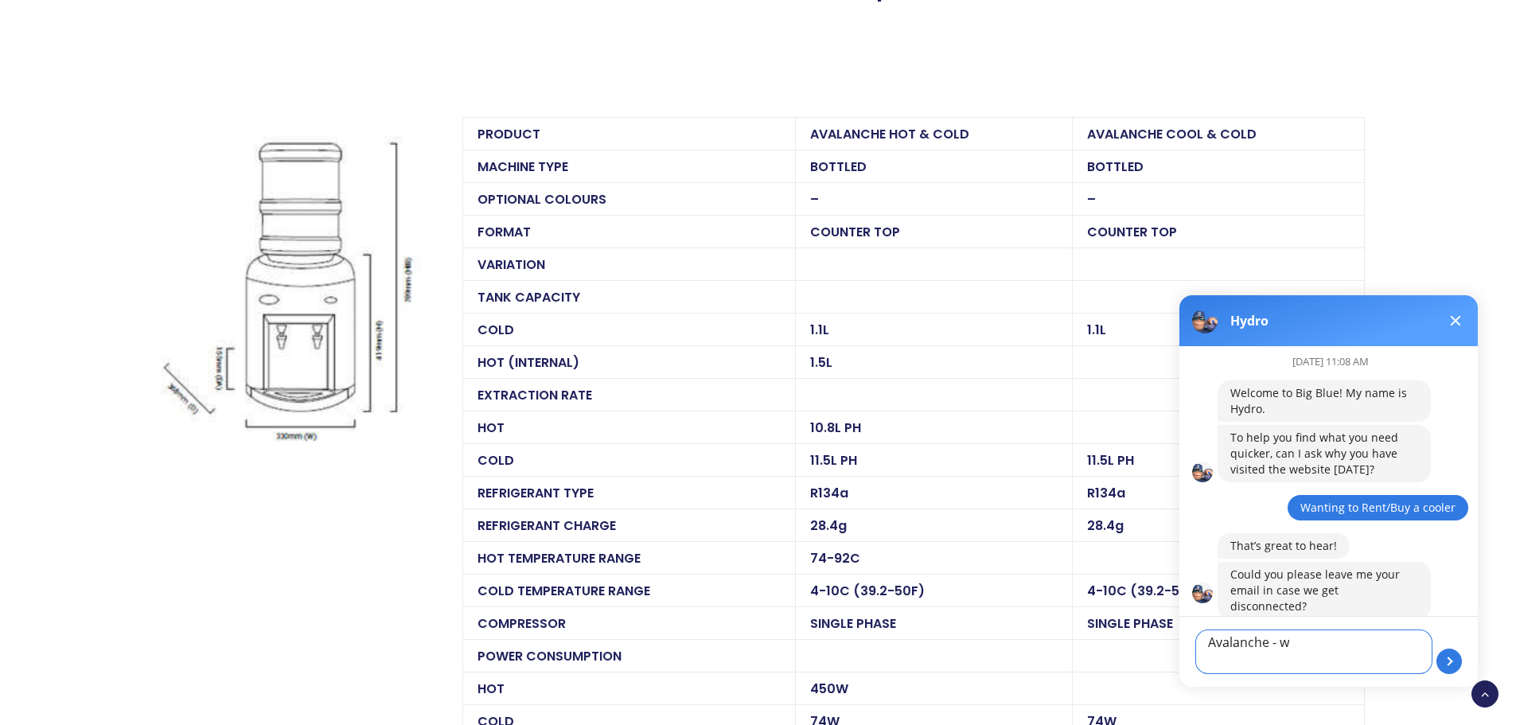
scroll to position [0, 0]
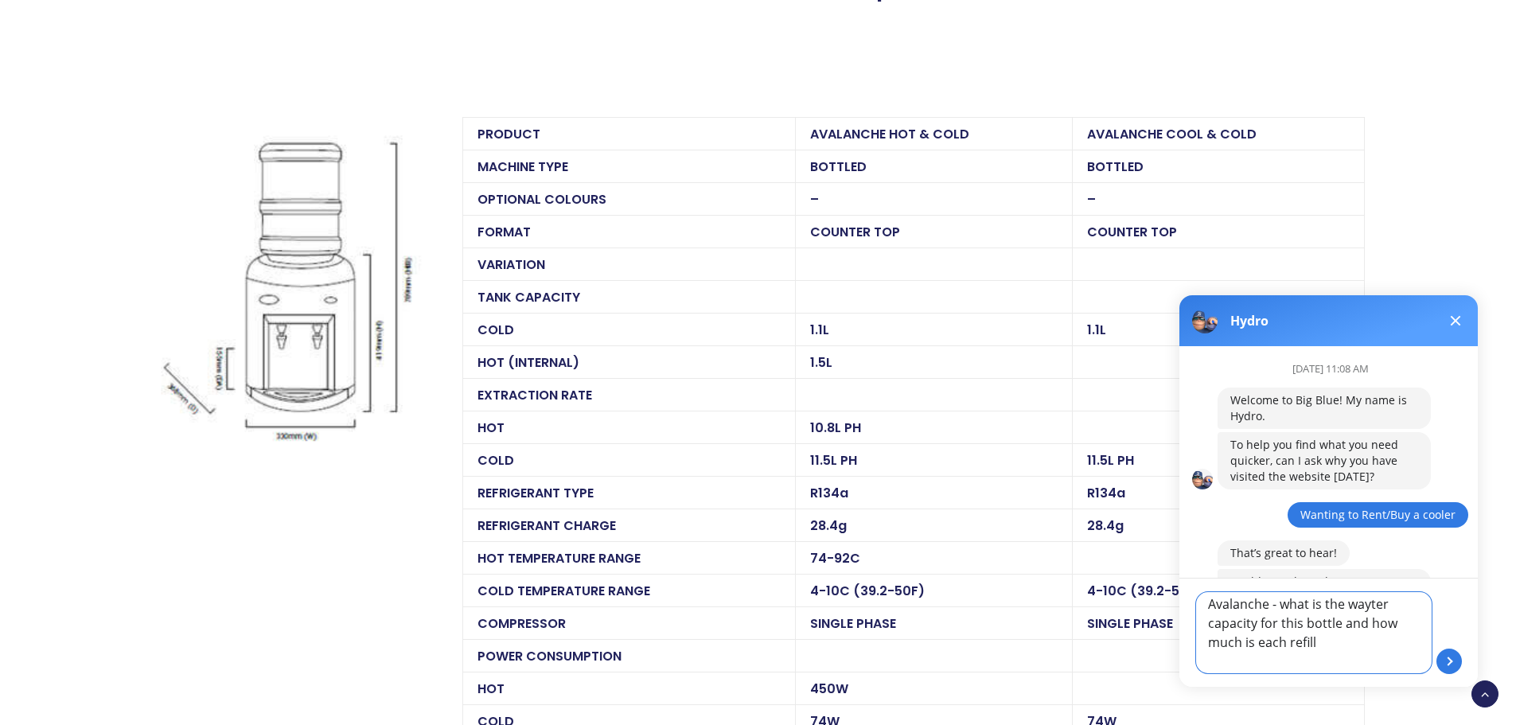
click at [1369, 623] on textarea "Avalanche - what is the wayter capacity for this bottle and how much is each re…" at bounding box center [1313, 632] width 237 height 83
click at [1287, 663] on textarea "Avalanche - what is the water capacity for this bottle and how much is each ref…" at bounding box center [1313, 632] width 237 height 83
click at [1443, 656] on button at bounding box center [1448, 660] width 25 height 25
click at [1246, 606] on textarea "Avalanche - what is the water capacity for this bottle and how much is each del…" at bounding box center [1313, 632] width 237 height 83
drag, startPoint x: 1388, startPoint y: 666, endPoint x: 1204, endPoint y: 629, distance: 187.6
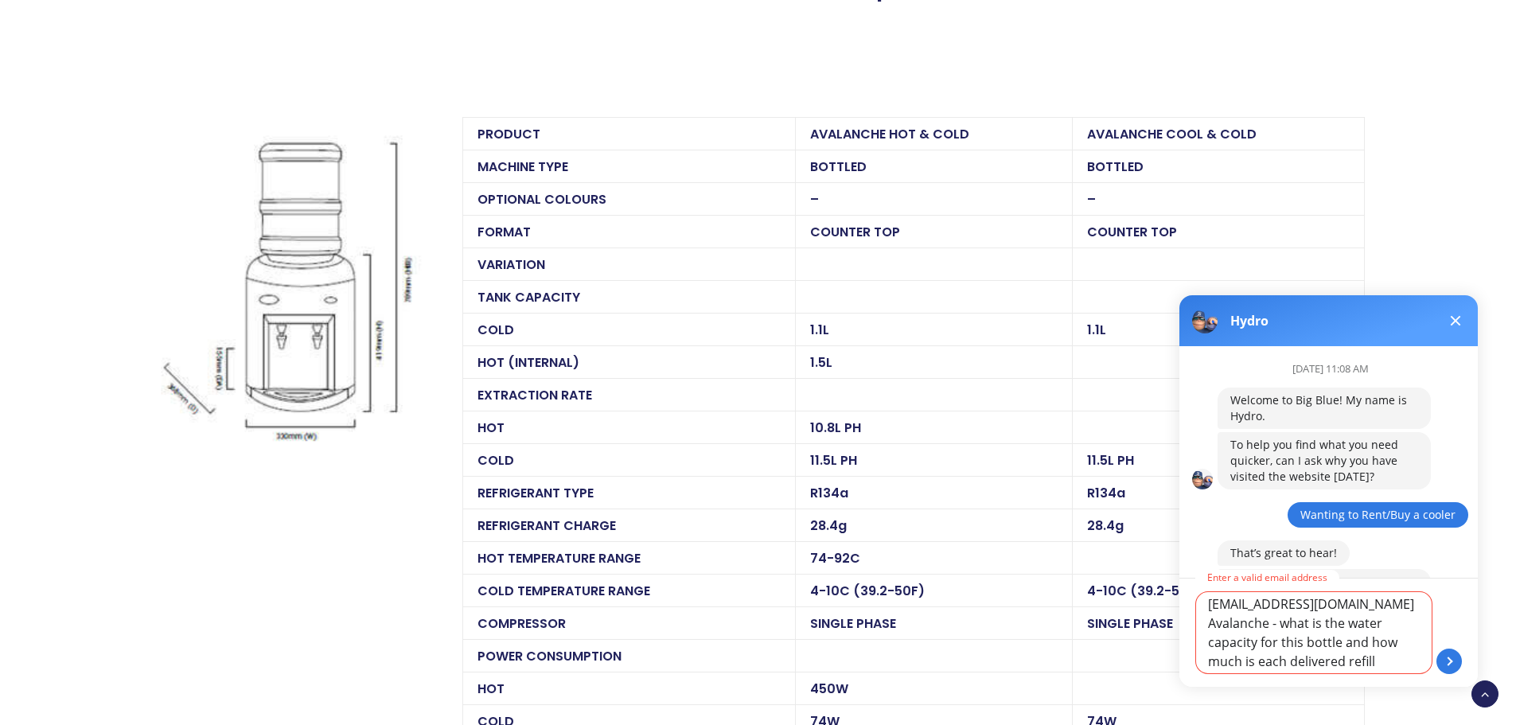
click at [1204, 629] on textarea "jade@hewakatapu.org.nz Avalanche - what is the water capacity for this bottle a…" at bounding box center [1313, 632] width 237 height 83
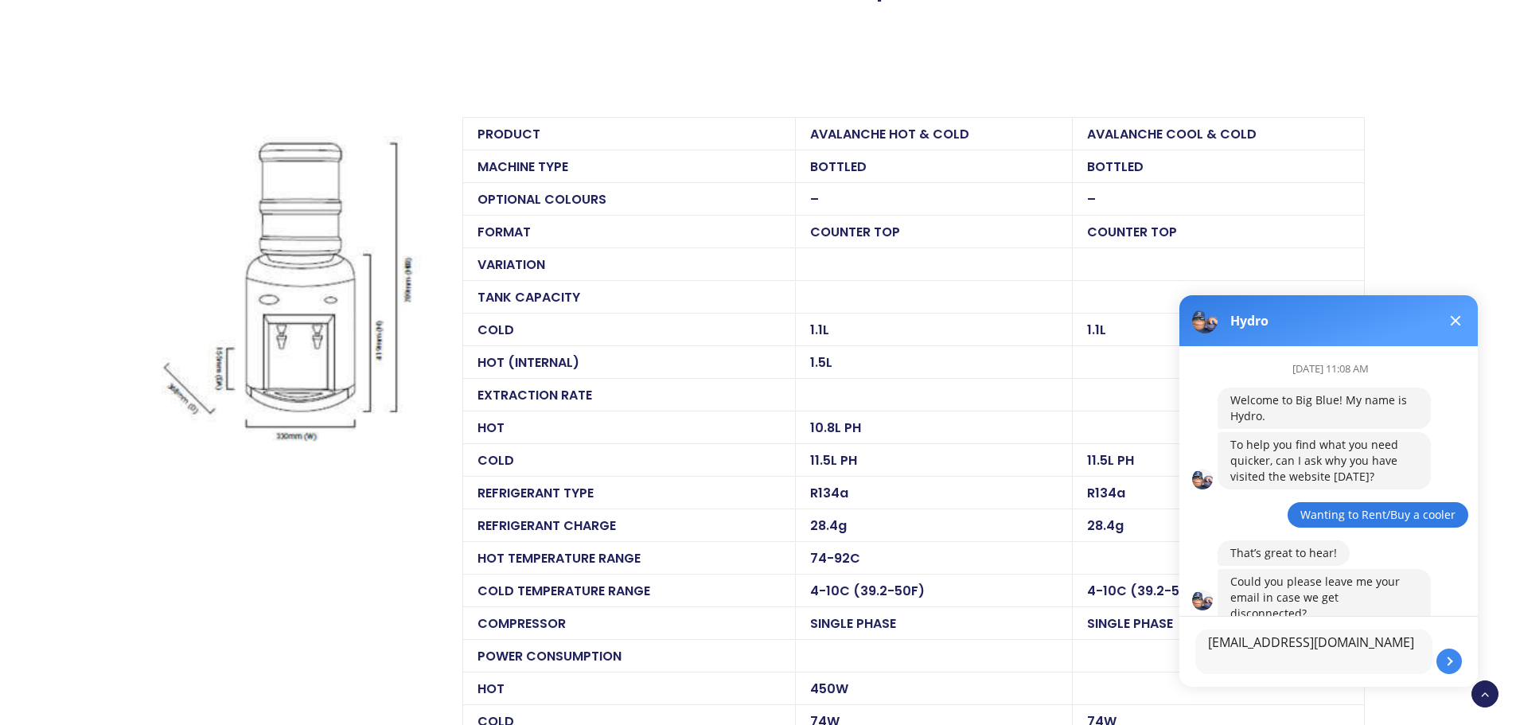
click at [1447, 659] on button at bounding box center [1448, 660] width 25 height 25
click at [1361, 648] on textarea "jade@hewakatapu.org.nz" at bounding box center [1313, 651] width 237 height 45
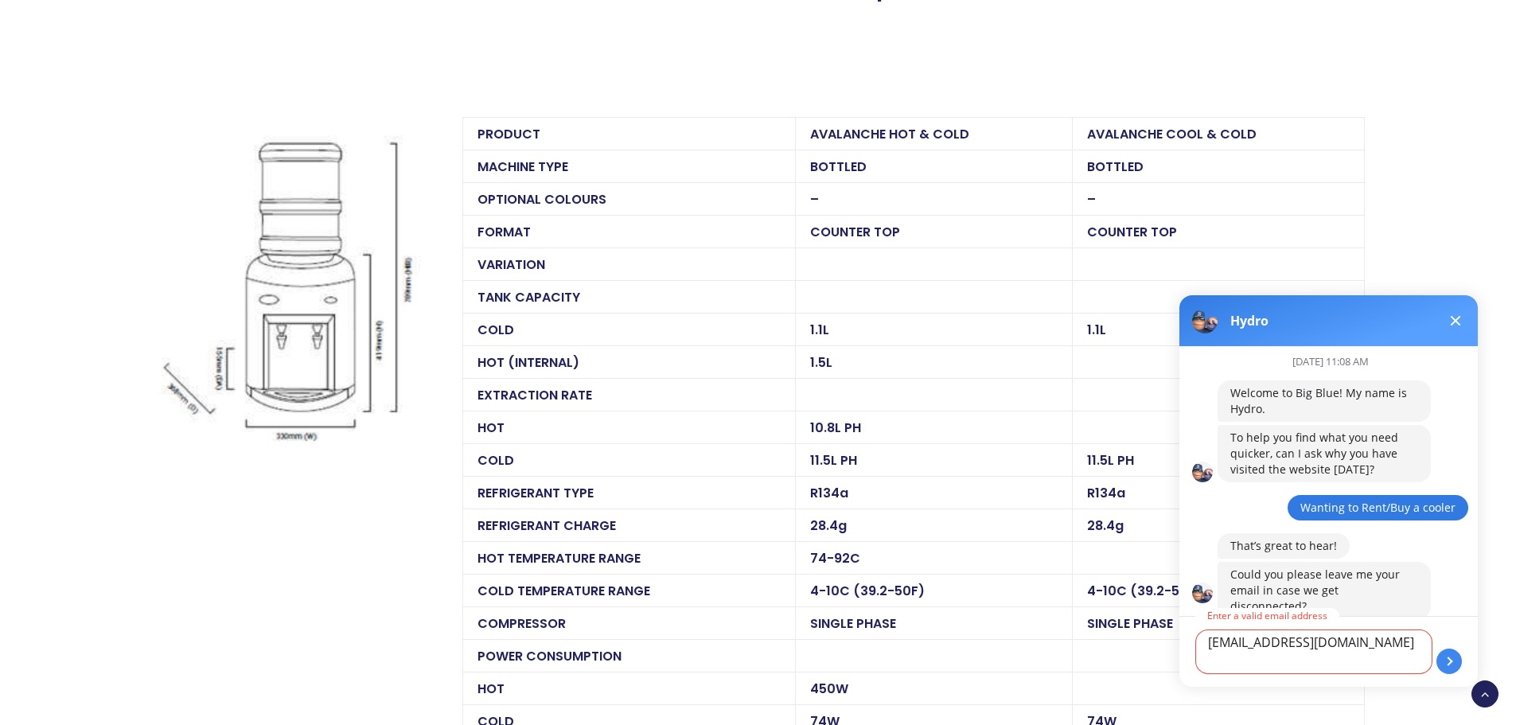
click at [1448, 662] on button at bounding box center [1448, 660] width 25 height 25
click at [1359, 631] on textarea "jade@hewakatapu.org.nz" at bounding box center [1313, 651] width 237 height 45
type textarea "jade@hewakatapu.org.nz"
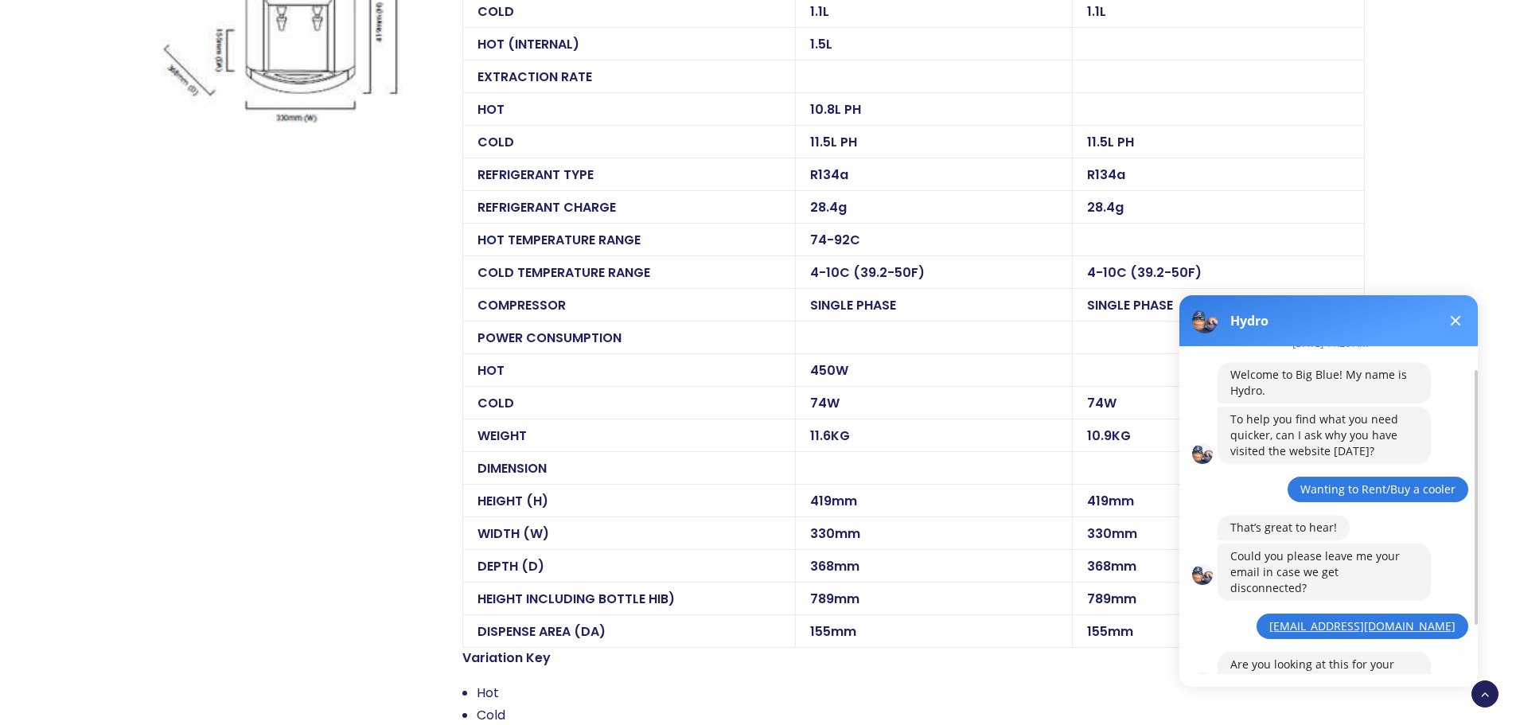
scroll to position [95, 0]
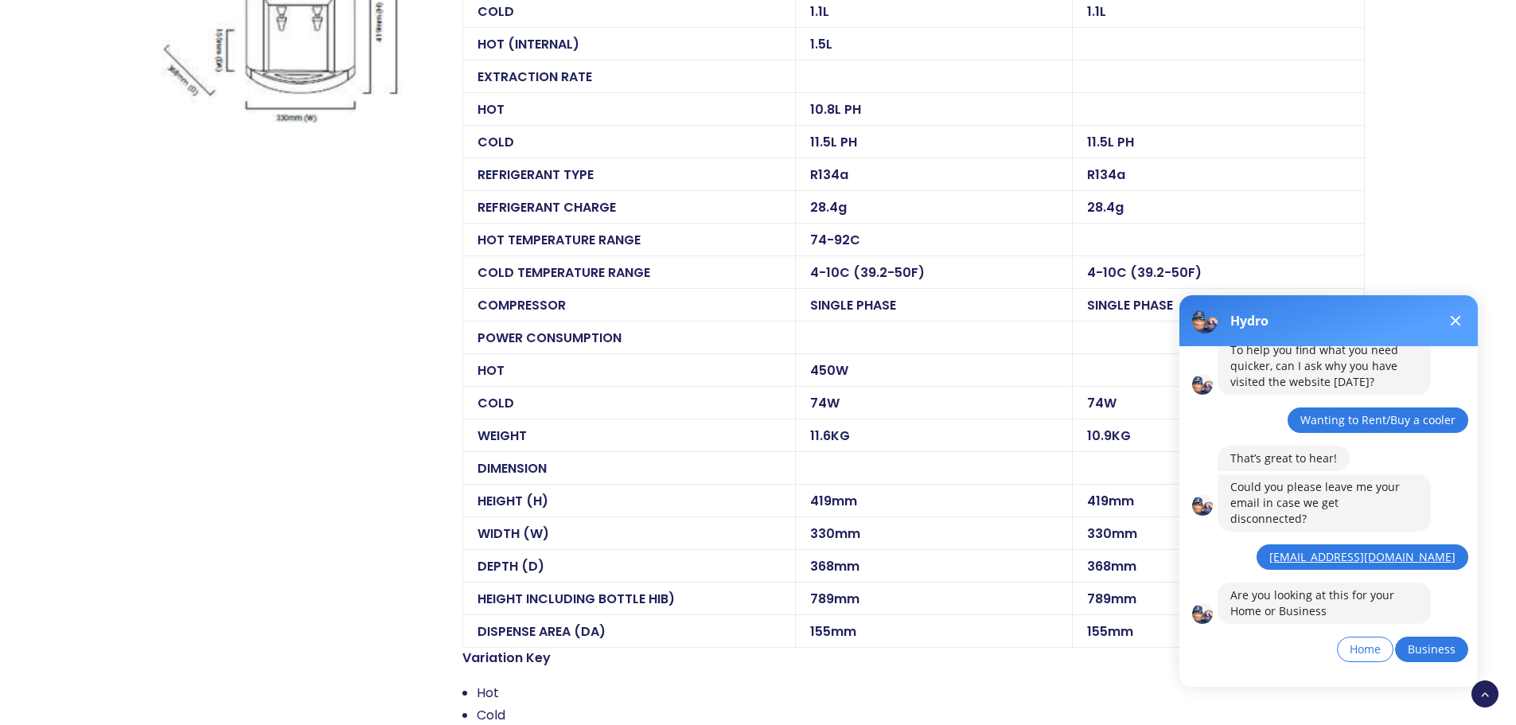
click at [1422, 641] on span "Business" at bounding box center [1432, 648] width 48 height 15
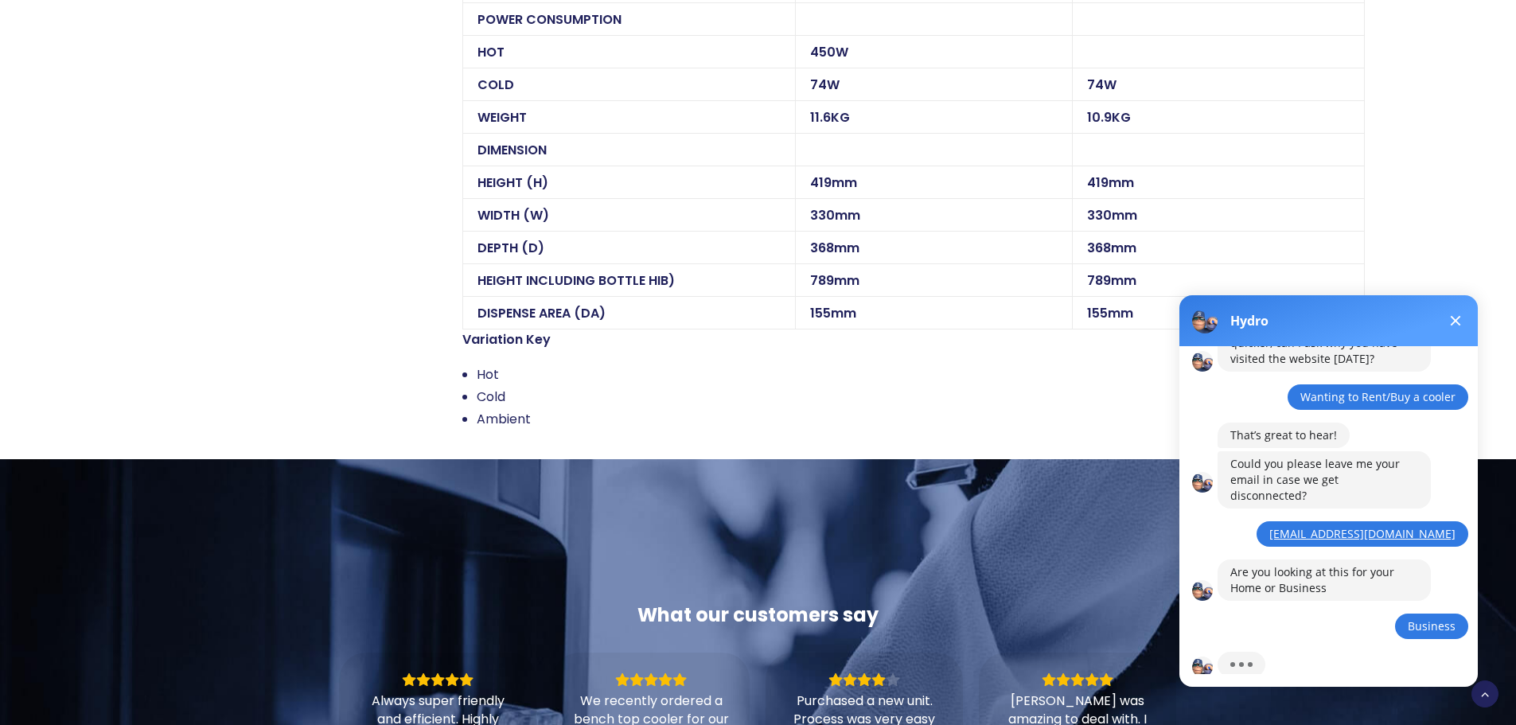
scroll to position [187, 0]
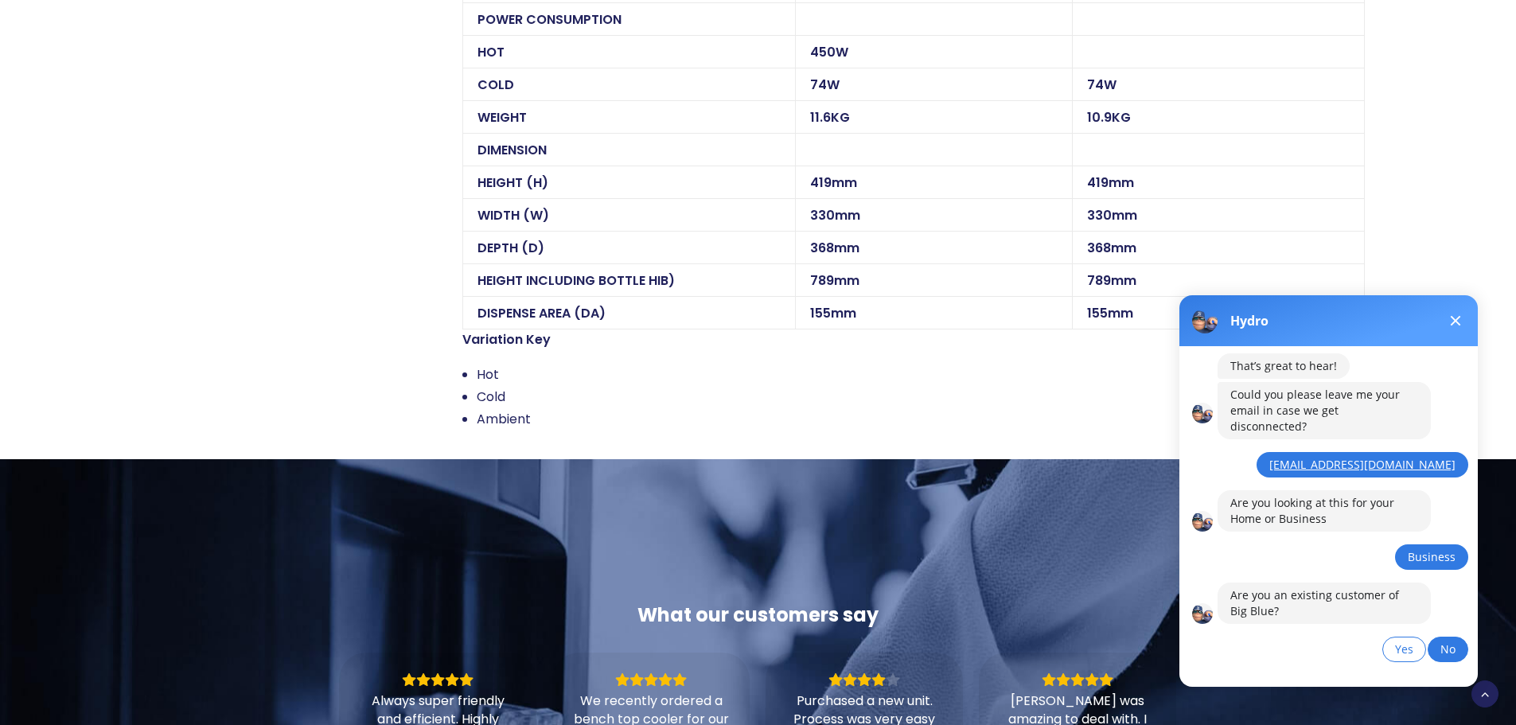
click at [1443, 641] on span "No" at bounding box center [1447, 648] width 15 height 15
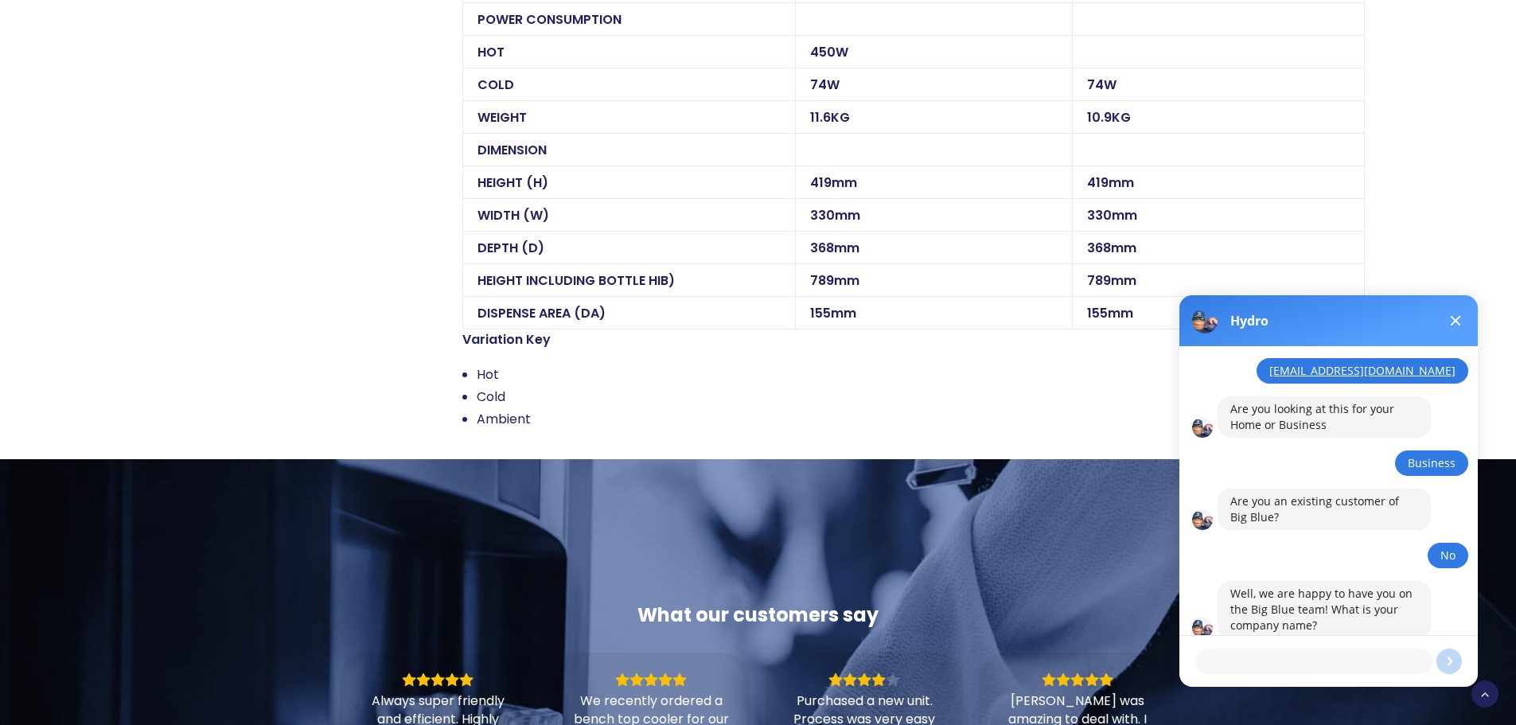
scroll to position [281, 0]
type textarea "Avalanche - what is the water capacity for this bottle and how much is each del…"
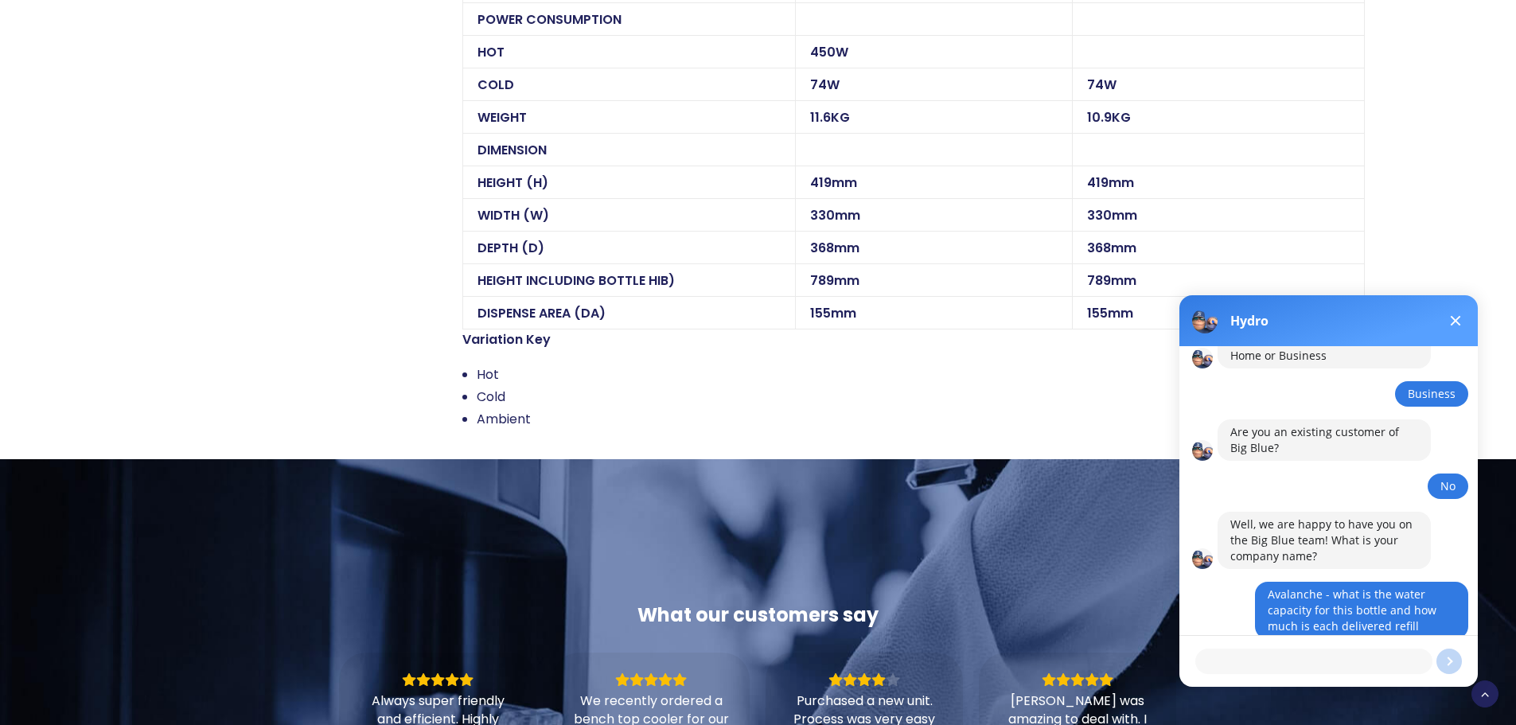
scroll to position [389, 0]
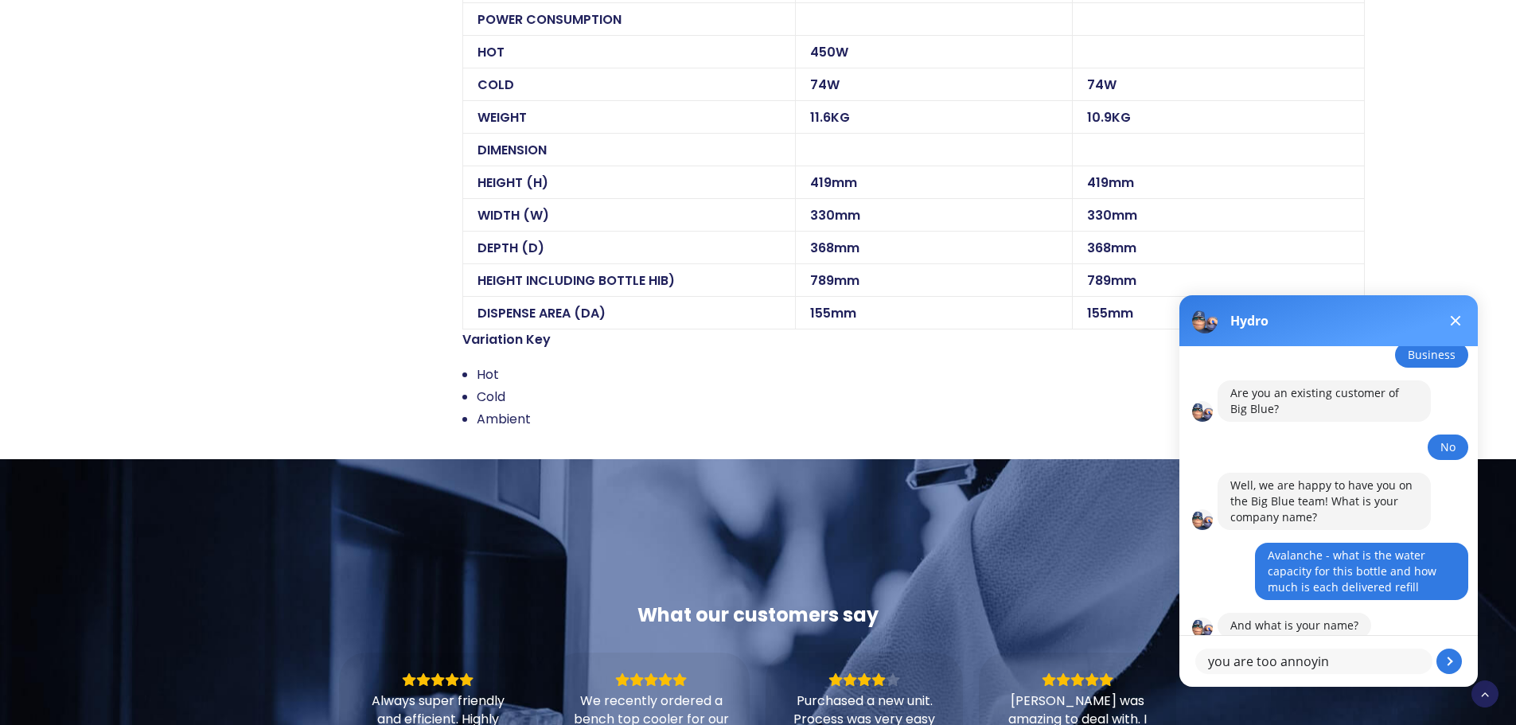
type textarea "you are too annoying"
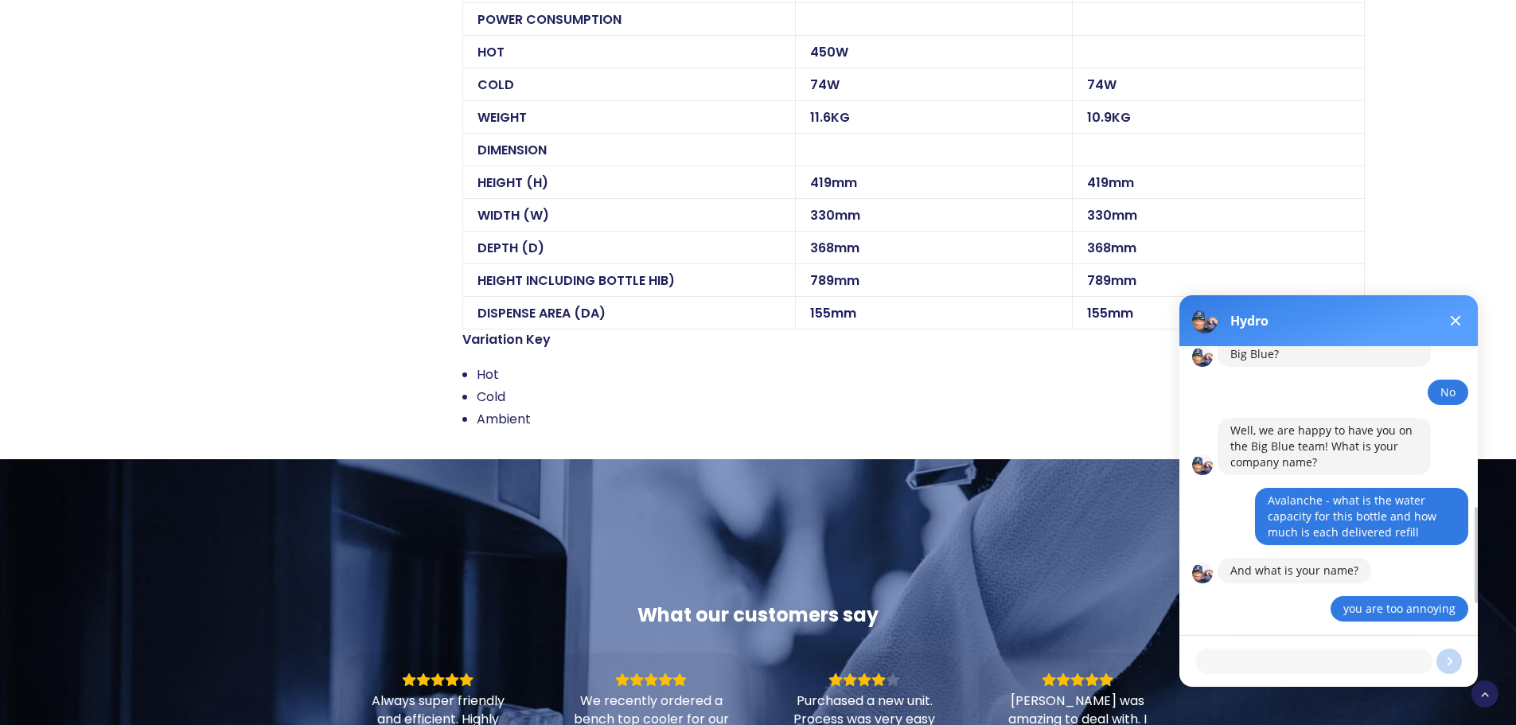
scroll to position [418, 0]
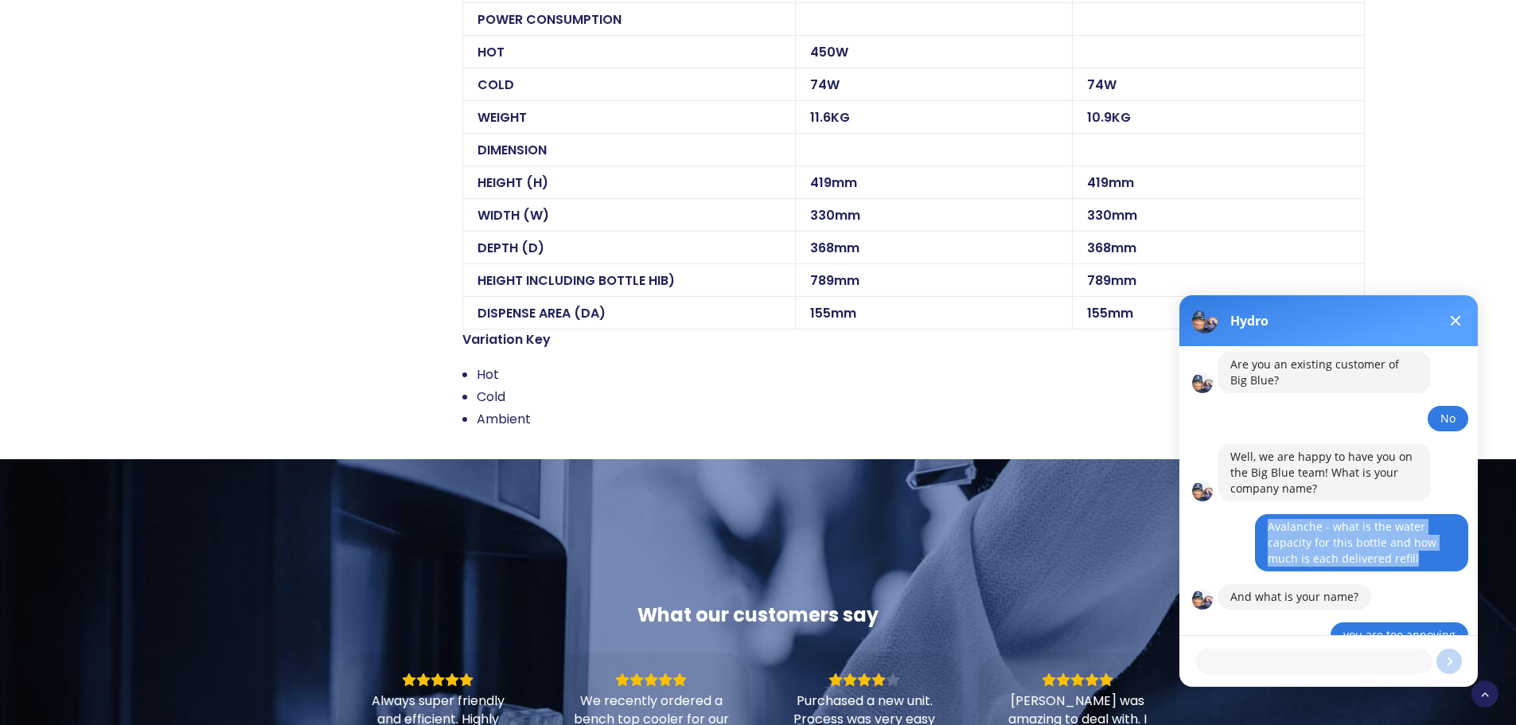
drag, startPoint x: 1426, startPoint y: 542, endPoint x: 1265, endPoint y: 515, distance: 163.0
click at [1265, 515] on div "Avalanche - what is the water capacity for this bottle and how much is each del…" at bounding box center [1361, 542] width 213 height 57
copy div "Avalanche - what is the water capacity for this bottle and how much is each del…"
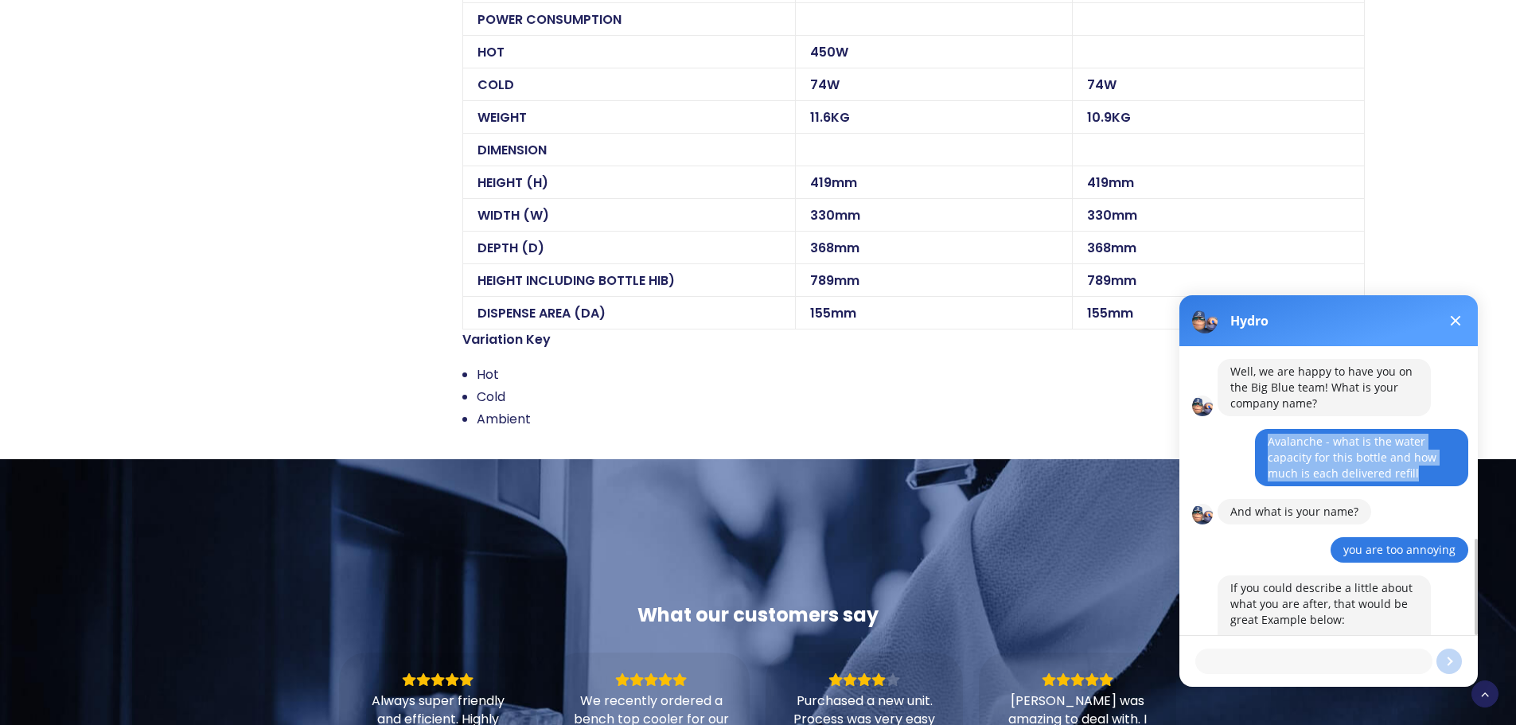
scroll to position [577, 0]
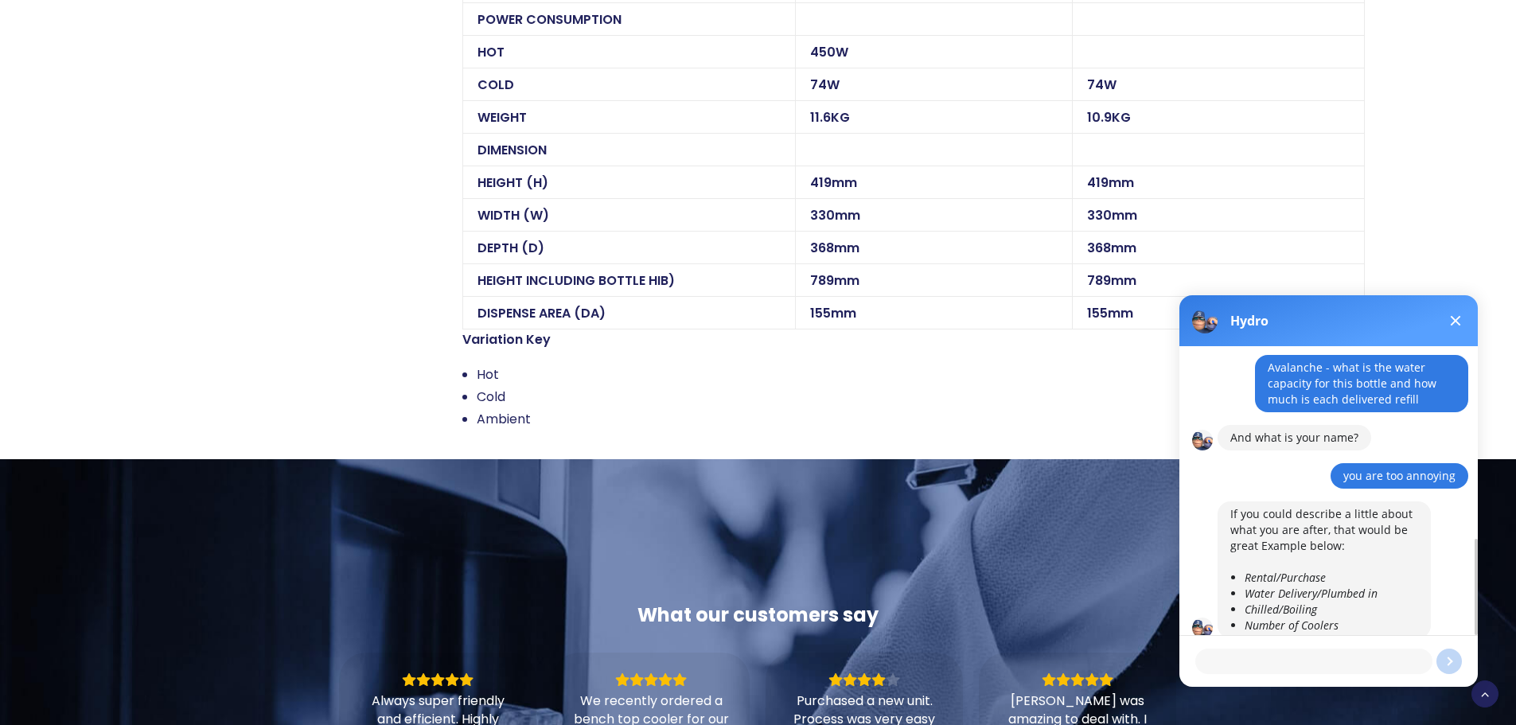
click at [1275, 645] on div at bounding box center [1328, 655] width 298 height 38
click at [1396, 531] on div "If you could describe a little about what you are after, that would be great Ex…" at bounding box center [1324, 569] width 188 height 127
click at [1255, 663] on textarea at bounding box center [1313, 660] width 237 height 25
type textarea "rental"
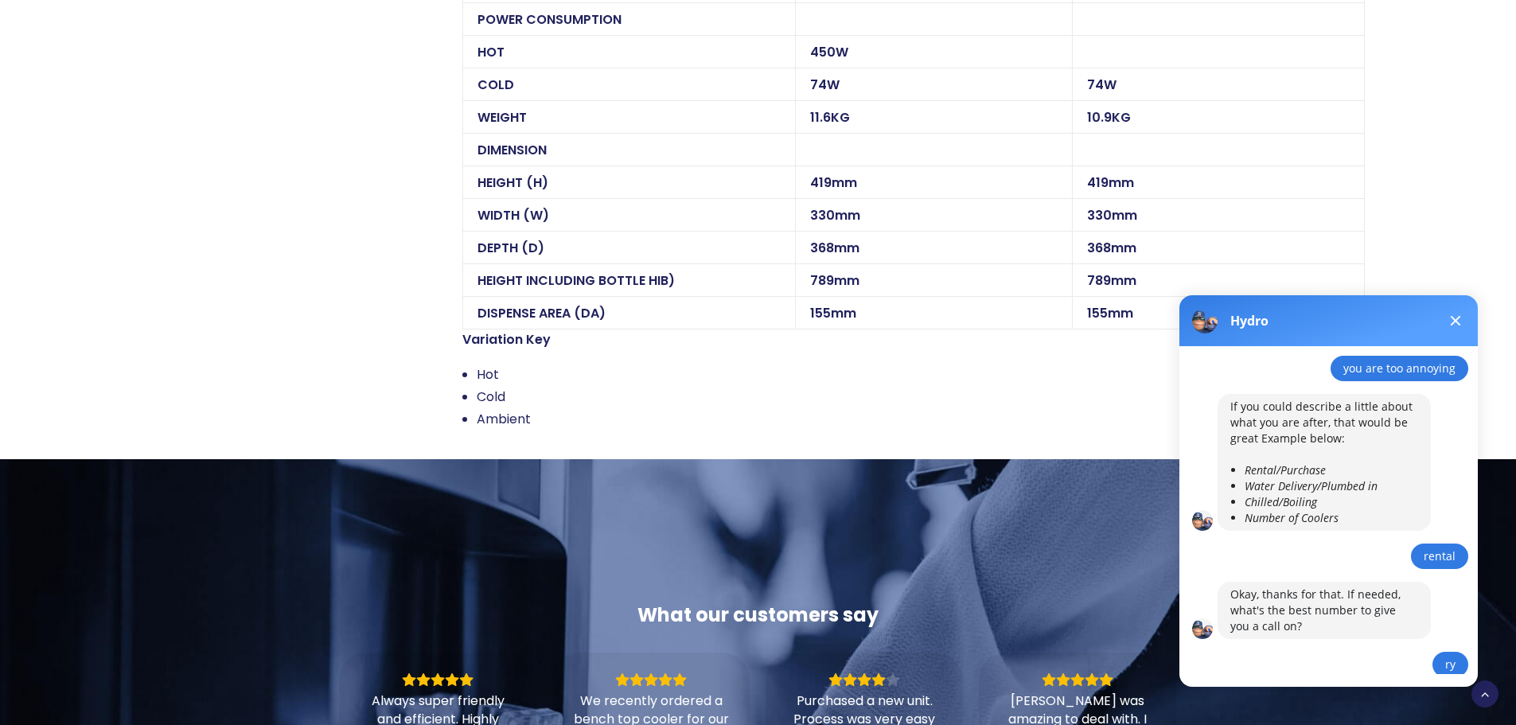
scroll to position [722, 0]
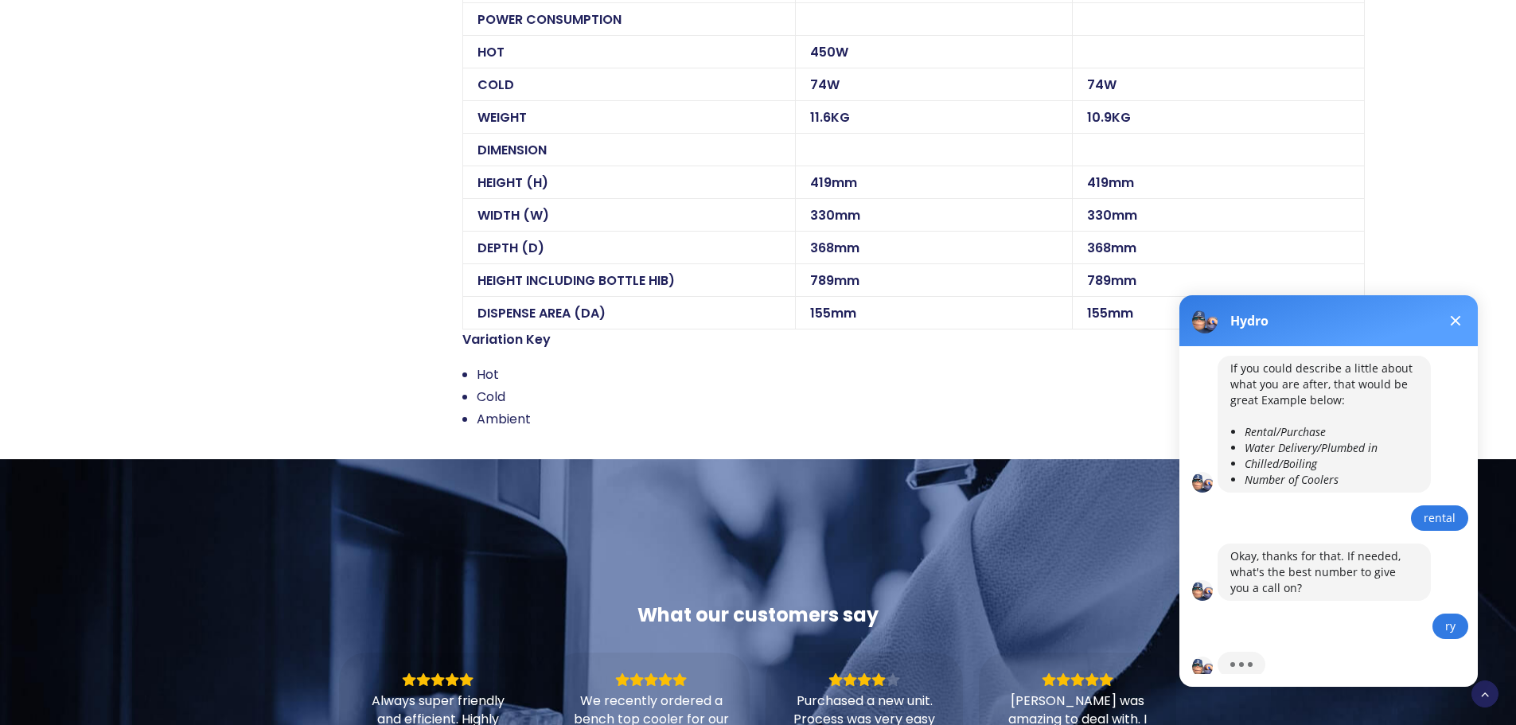
click at [1453, 315] on button at bounding box center [1455, 320] width 19 height 19
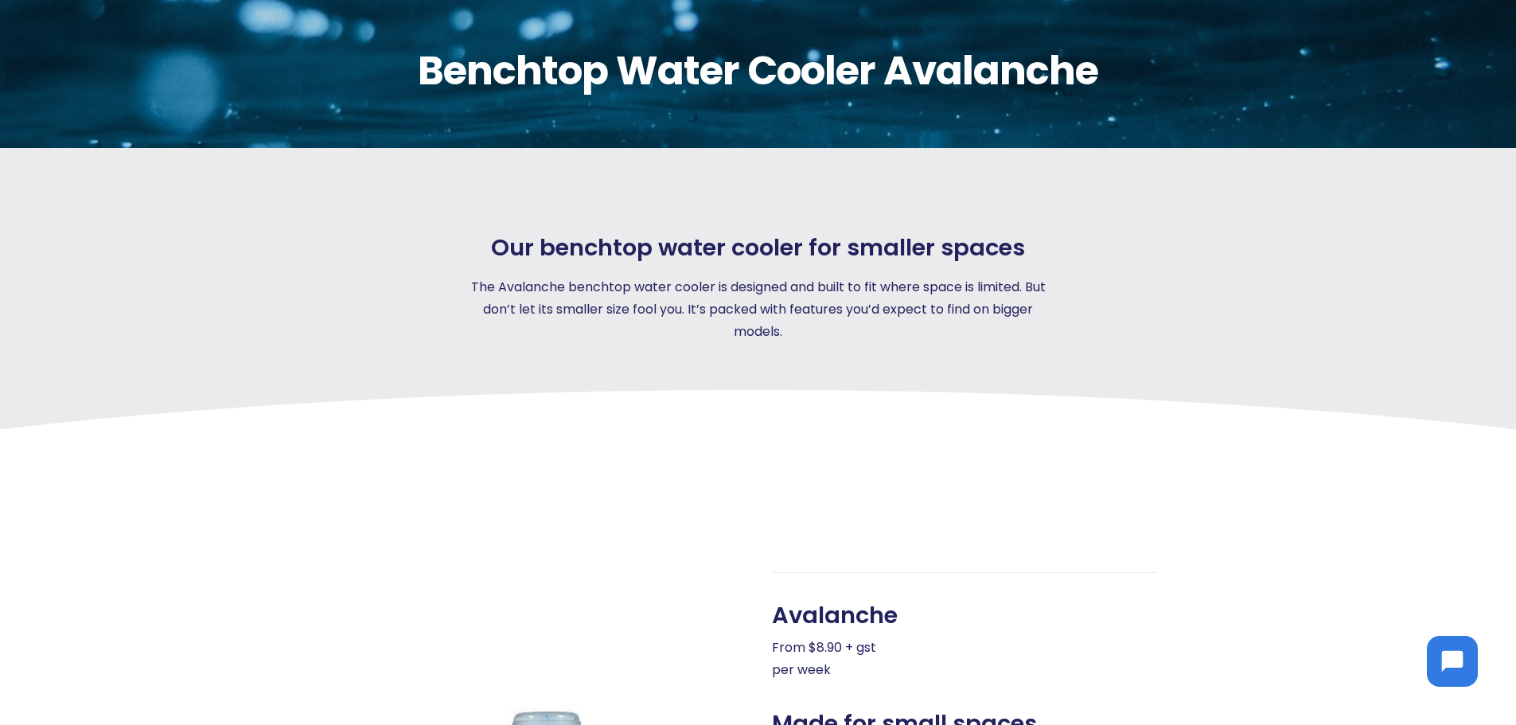
scroll to position [159, 0]
